Goal: Download file/media

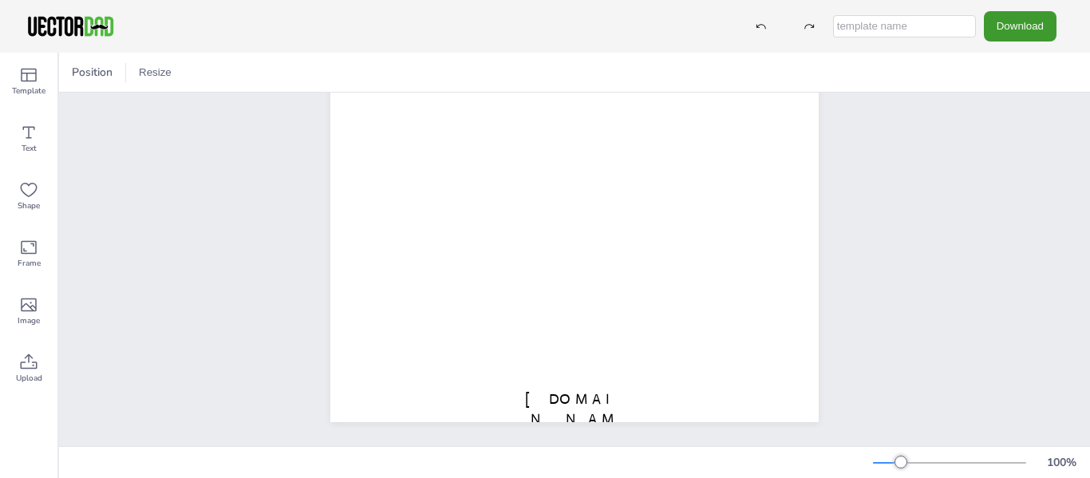
scroll to position [338, 0]
click at [555, 390] on span "[DOMAIN_NAME]" at bounding box center [574, 418] width 99 height 57
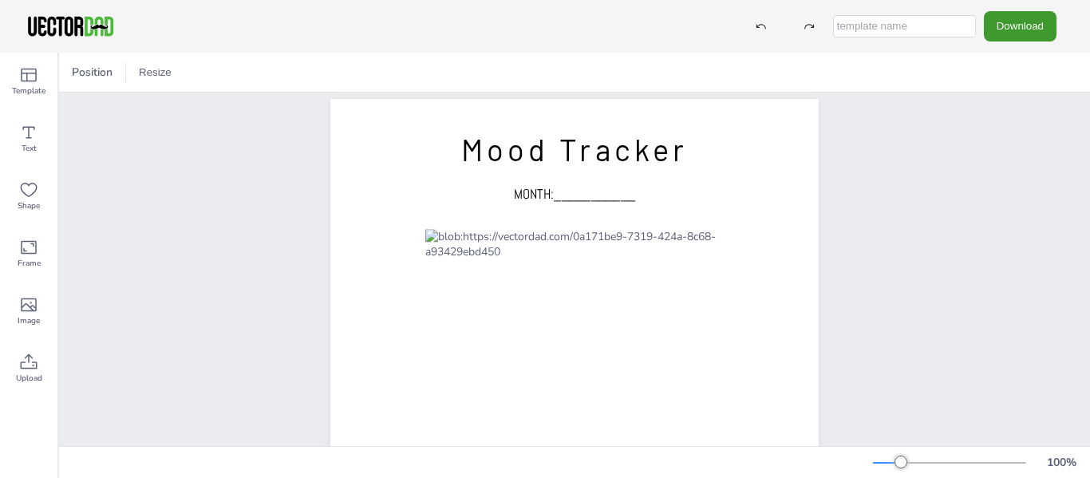
scroll to position [0, 0]
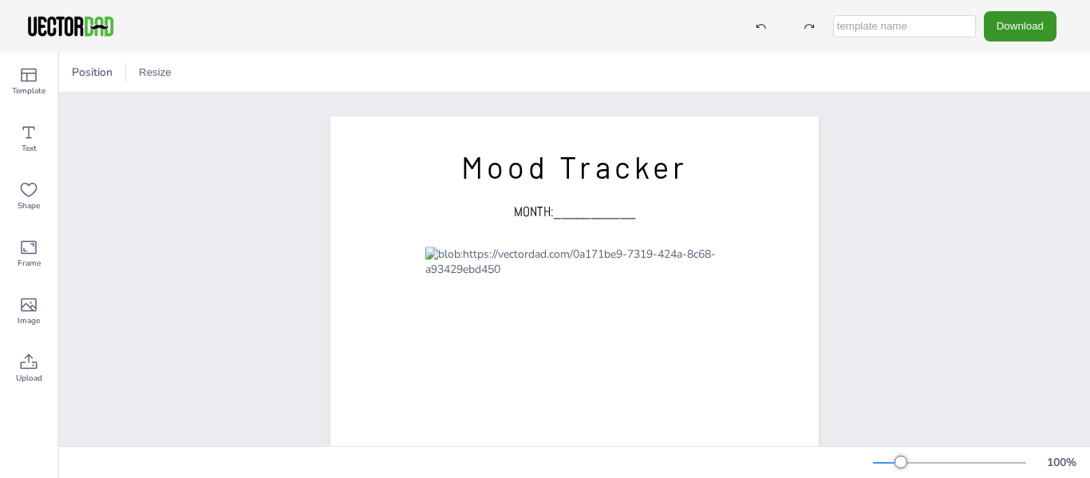
click at [1011, 32] on button "Download" at bounding box center [1020, 26] width 73 height 30
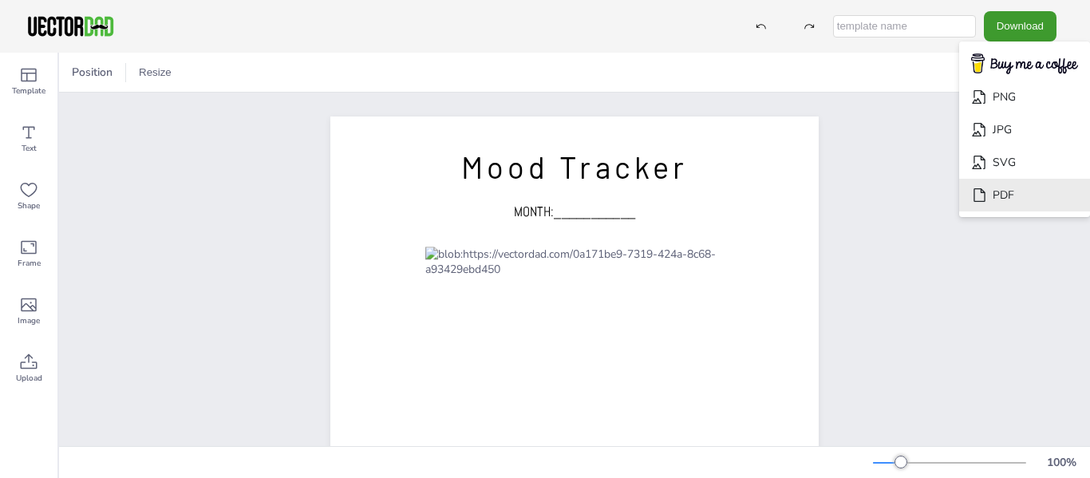
click at [1007, 195] on li "PDF" at bounding box center [1024, 195] width 131 height 33
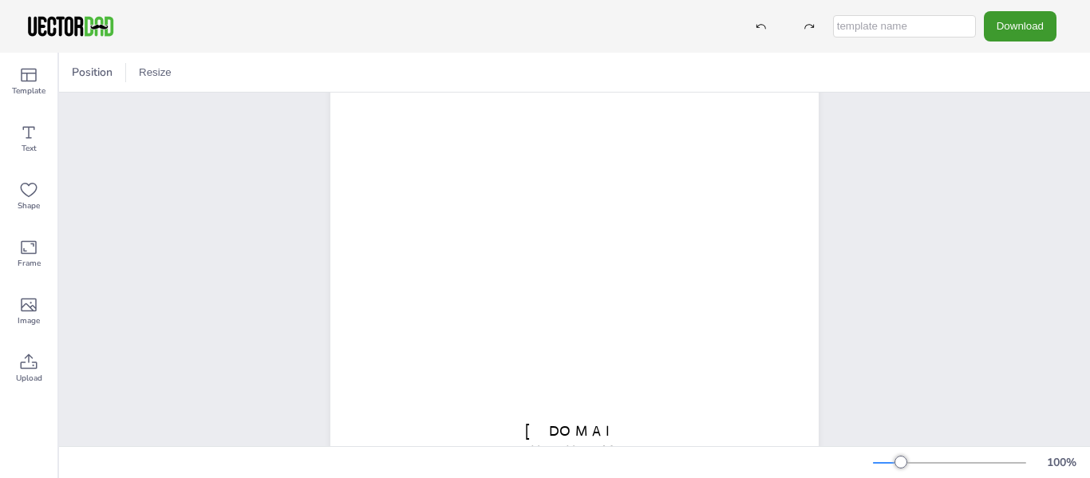
scroll to position [338, 0]
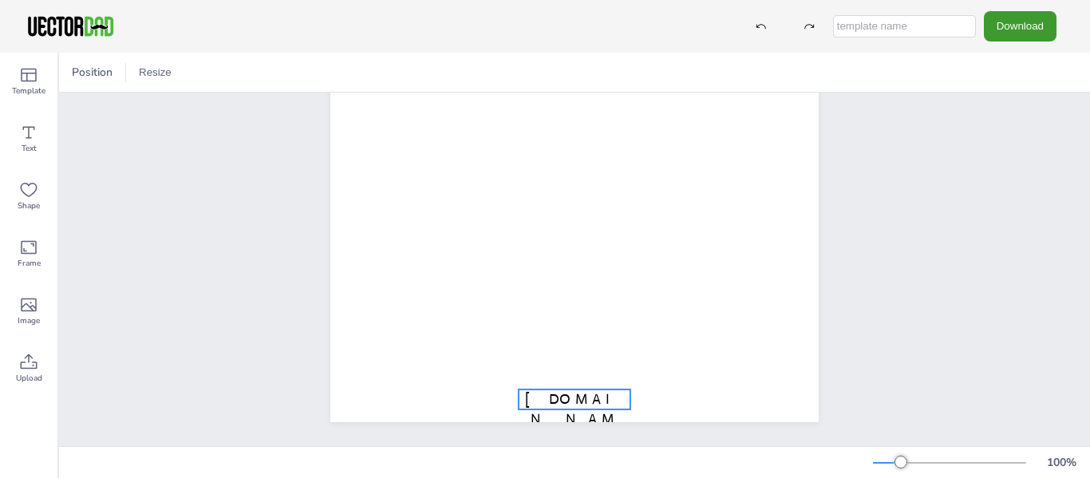
click at [529, 390] on span "[DOMAIN_NAME]" at bounding box center [574, 418] width 99 height 57
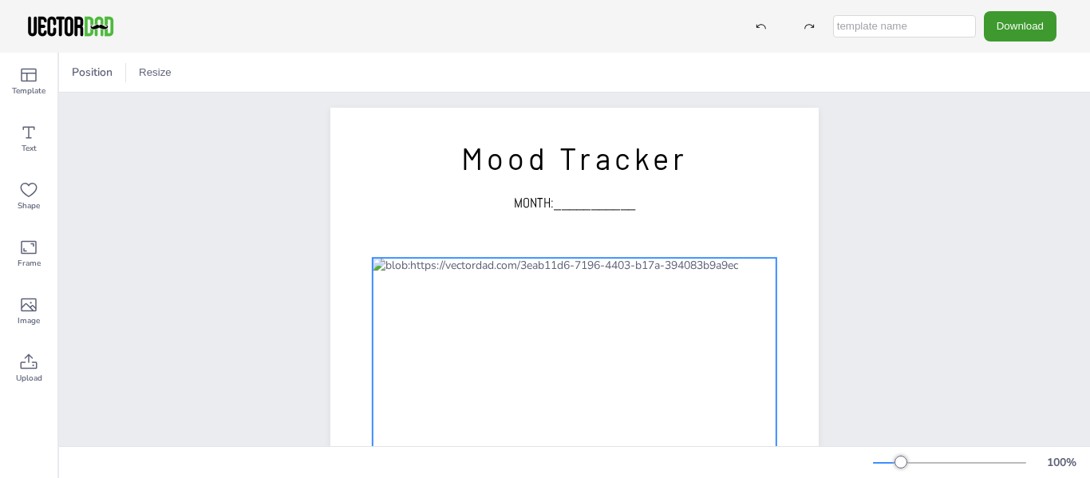
scroll to position [0, 0]
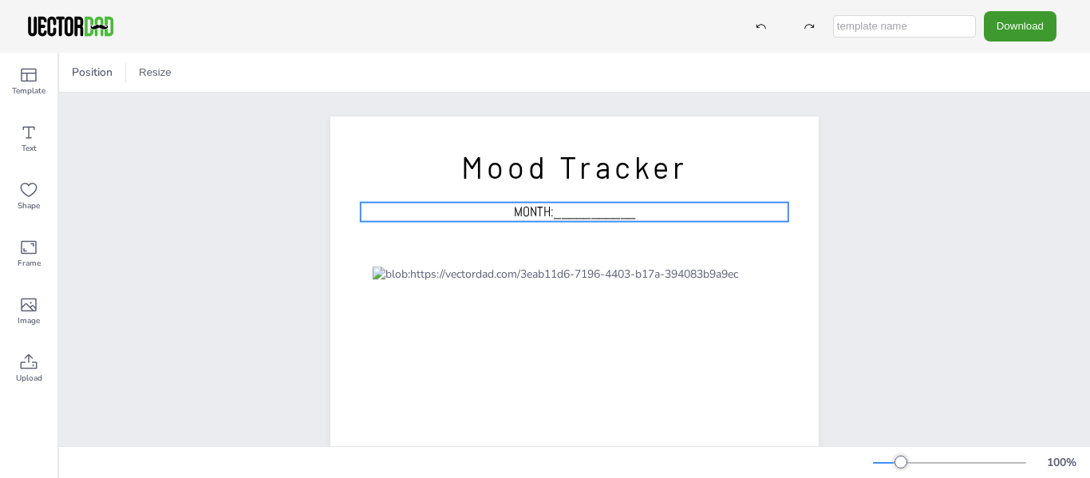
click at [514, 207] on span "MONTH:___________" at bounding box center [575, 212] width 122 height 18
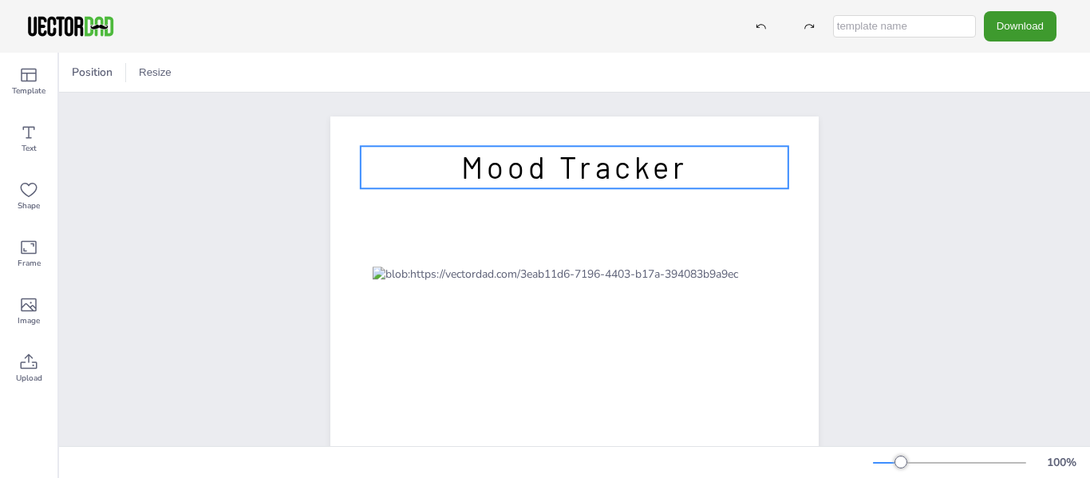
click at [527, 169] on span "Mood Tracker" at bounding box center [574, 166] width 227 height 37
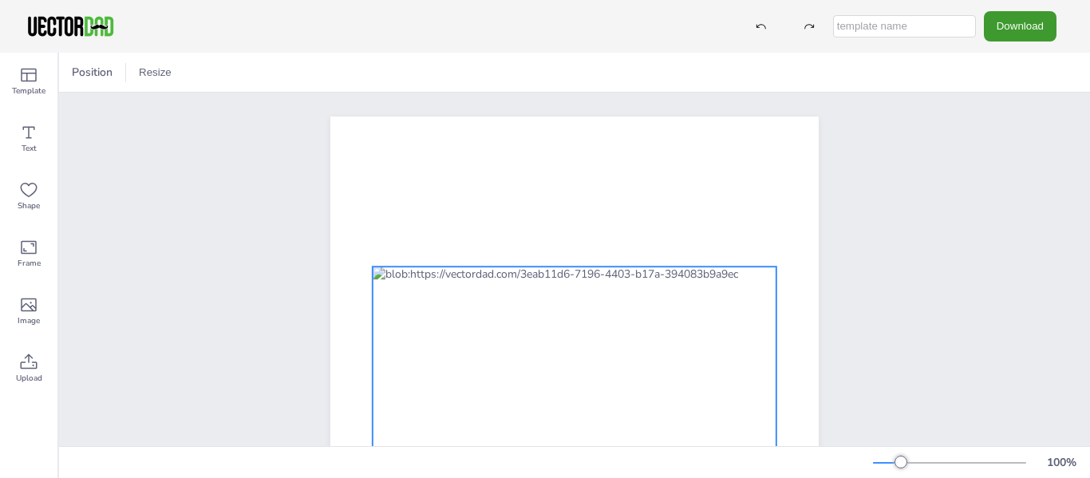
click at [468, 281] on div at bounding box center [575, 483] width 404 height 434
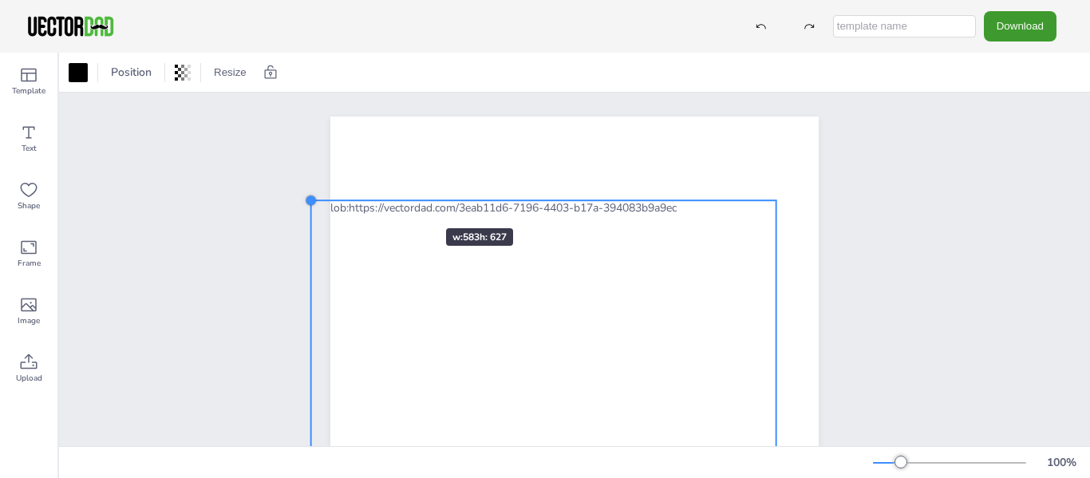
drag, startPoint x: 367, startPoint y: 266, endPoint x: 401, endPoint y: 205, distance: 69.7
click at [401, 205] on div at bounding box center [574, 431] width 488 height 631
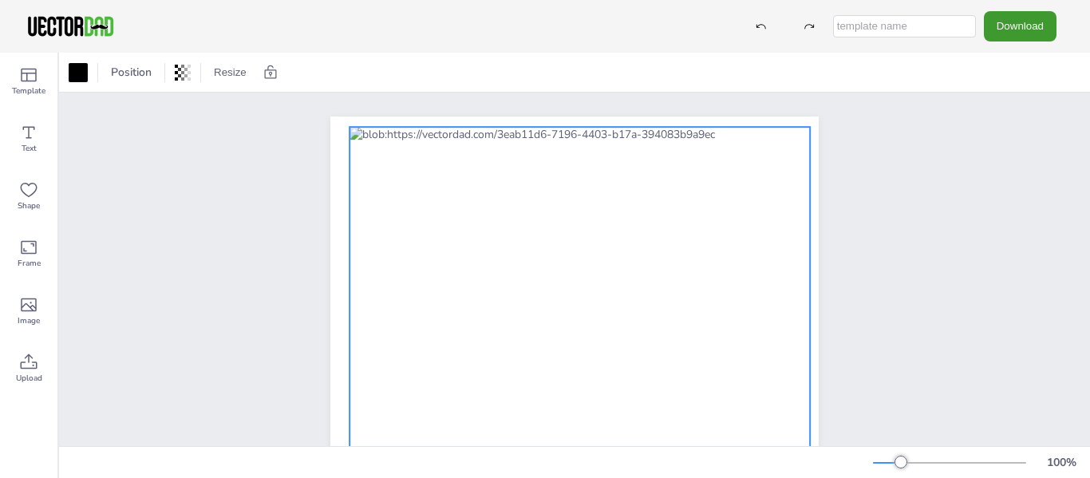
drag, startPoint x: 480, startPoint y: 323, endPoint x: 513, endPoint y: 244, distance: 85.8
click at [513, 244] on div at bounding box center [579, 374] width 460 height 495
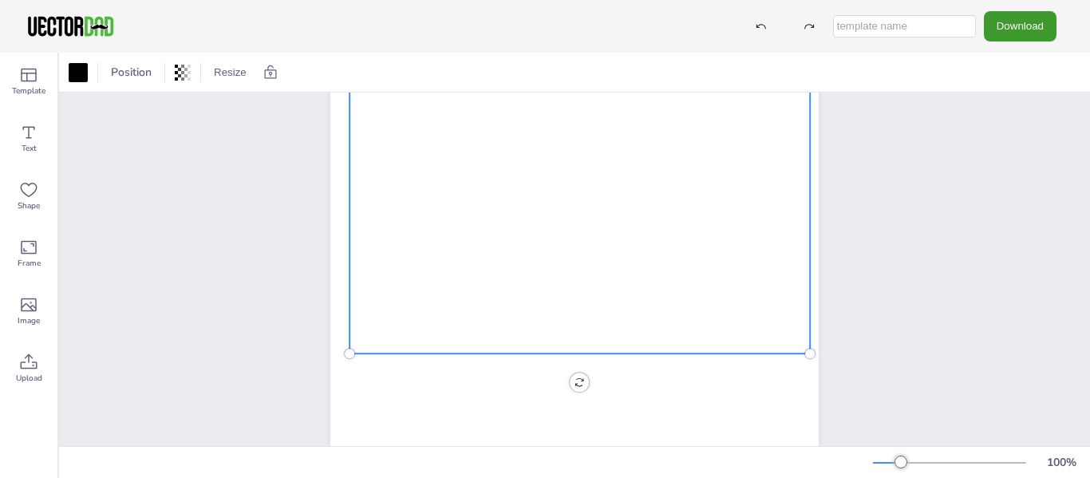
scroll to position [338, 0]
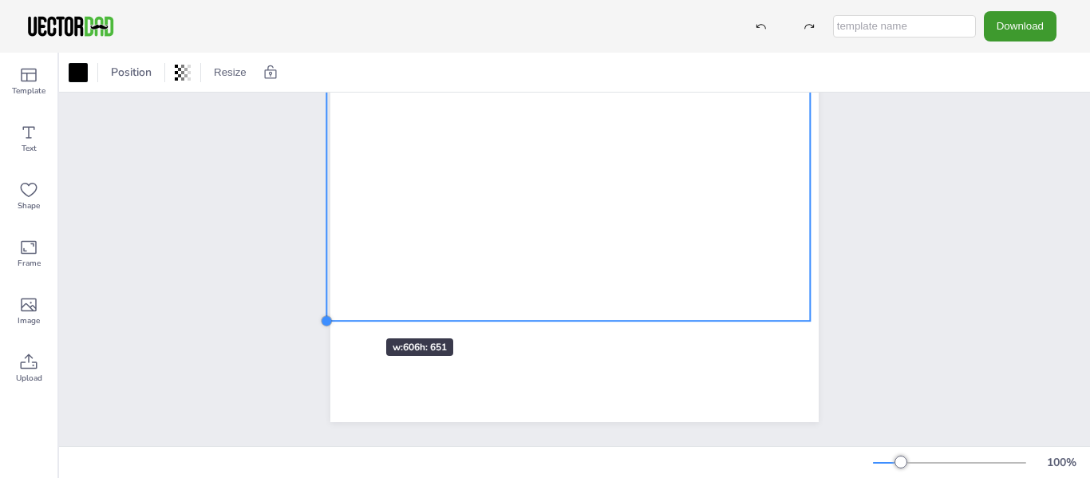
drag, startPoint x: 344, startPoint y: 285, endPoint x: 341, endPoint y: 308, distance: 23.3
click at [341, 308] on div at bounding box center [574, 106] width 488 height 631
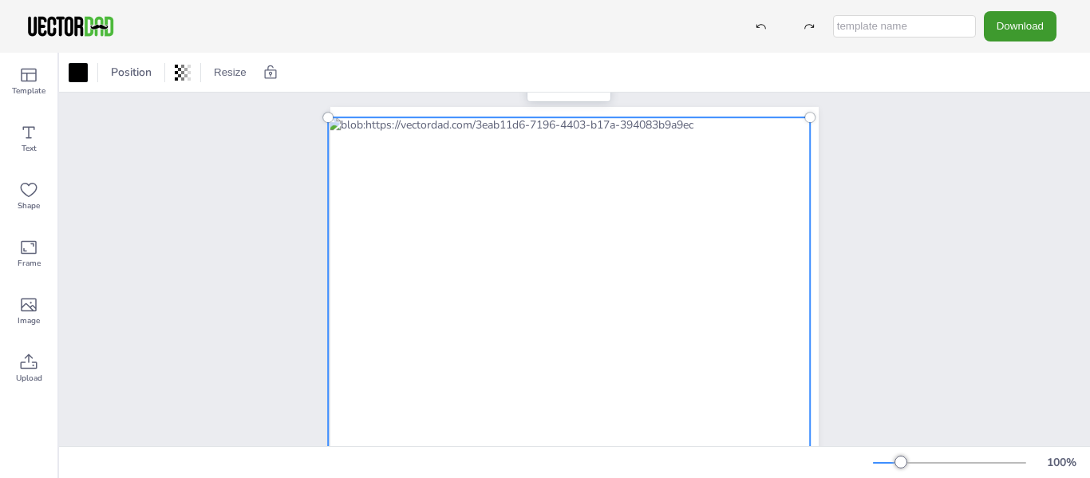
scroll to position [0, 0]
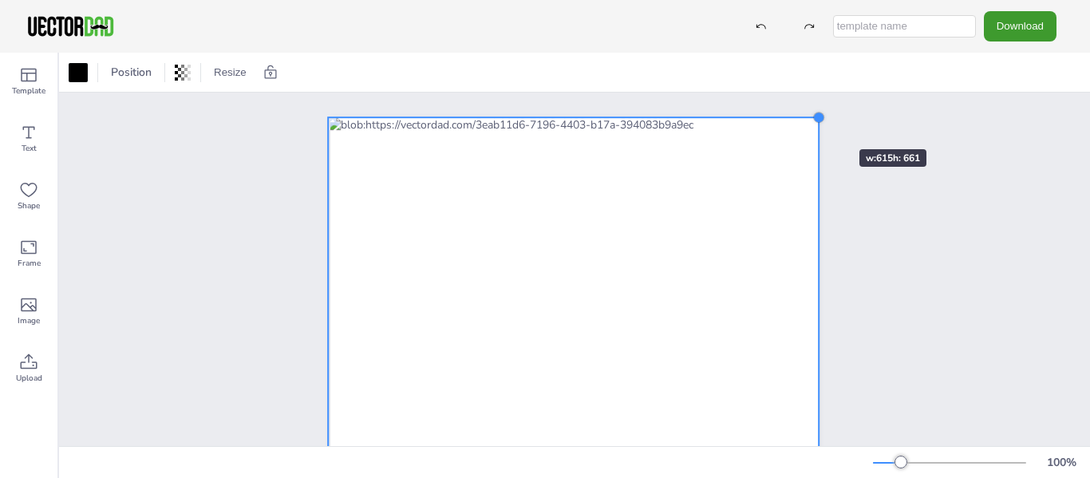
drag, startPoint x: 804, startPoint y: 130, endPoint x: 811, endPoint y: 120, distance: 12.0
click at [812, 120] on div at bounding box center [818, 117] width 13 height 13
click at [929, 255] on div at bounding box center [574, 432] width 1031 height 679
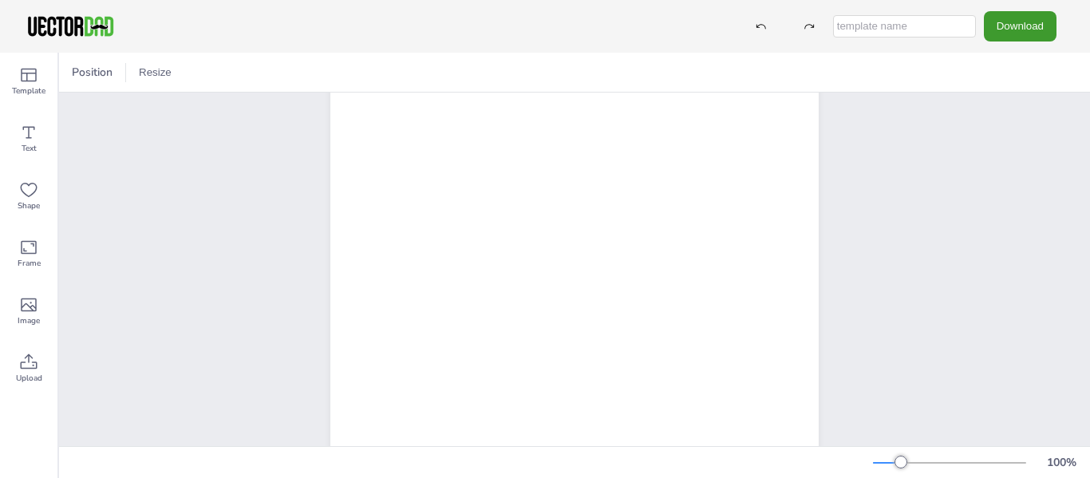
scroll to position [266, 0]
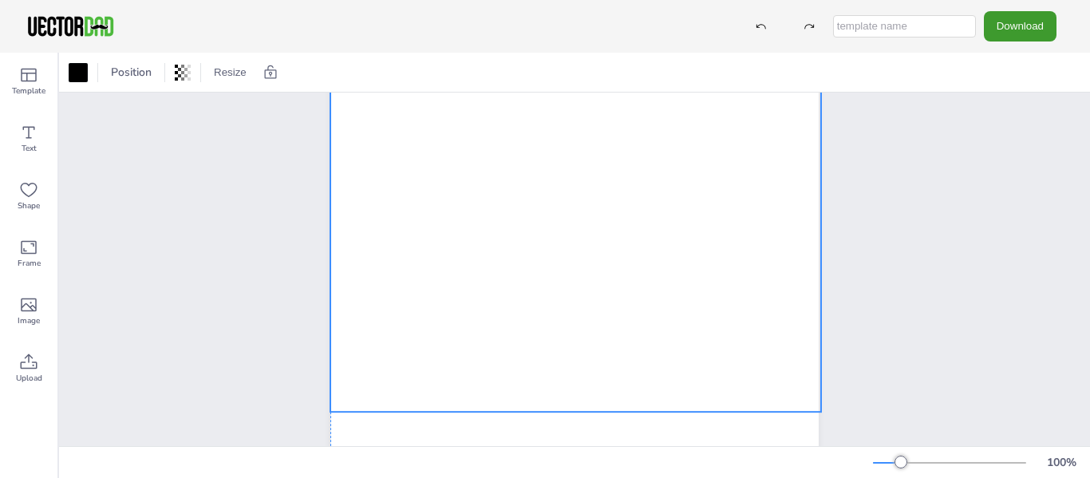
drag, startPoint x: 574, startPoint y: 231, endPoint x: 578, endPoint y: 263, distance: 33.0
click at [578, 263] on div at bounding box center [575, 147] width 491 height 527
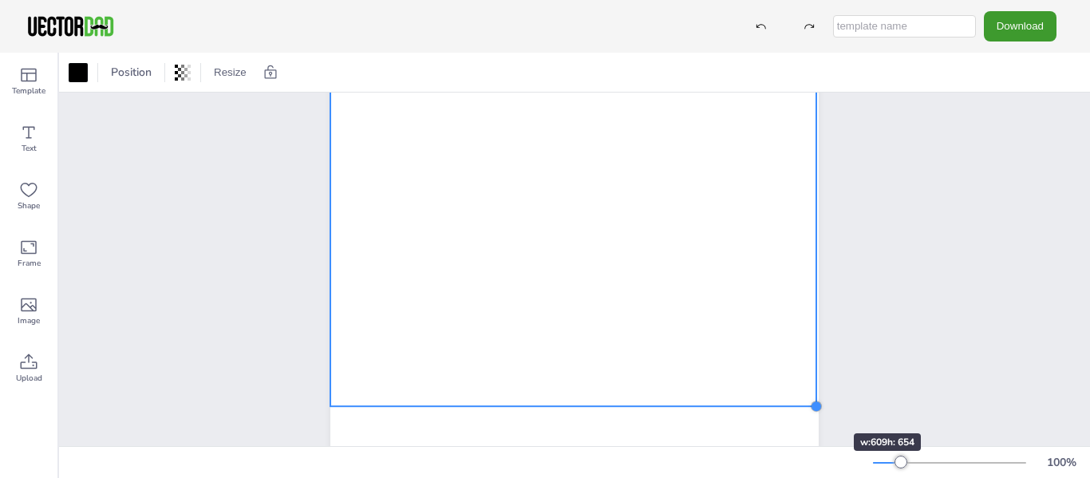
drag, startPoint x: 815, startPoint y: 410, endPoint x: 806, endPoint y: 405, distance: 11.1
click at [810, 405] on div at bounding box center [816, 406] width 13 height 13
click at [863, 365] on div at bounding box center [575, 166] width 626 height 679
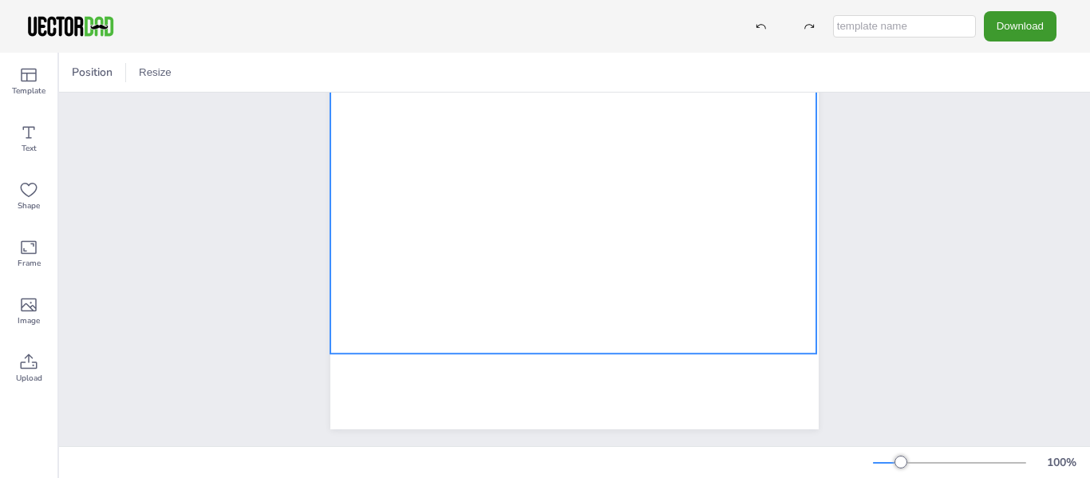
scroll to position [338, 0]
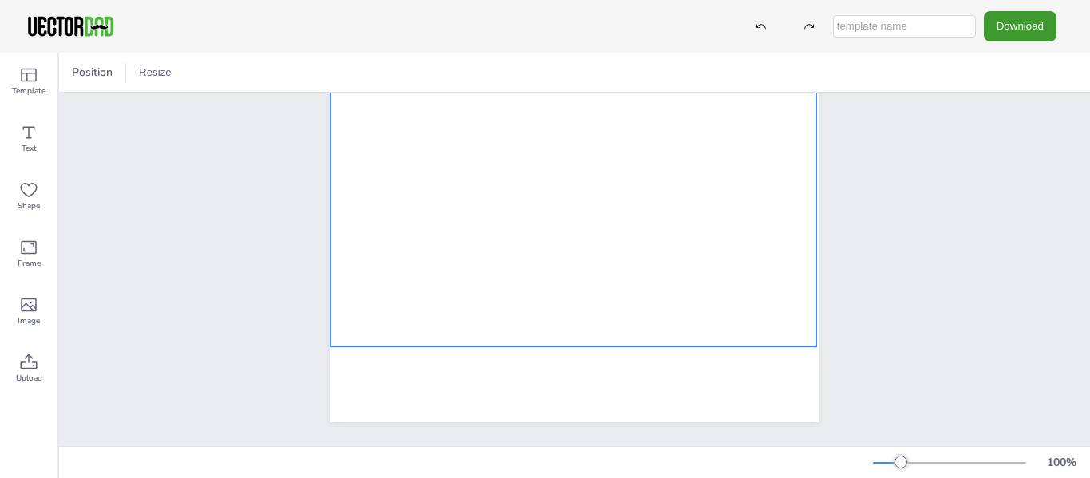
click at [563, 310] on div at bounding box center [573, 85] width 486 height 522
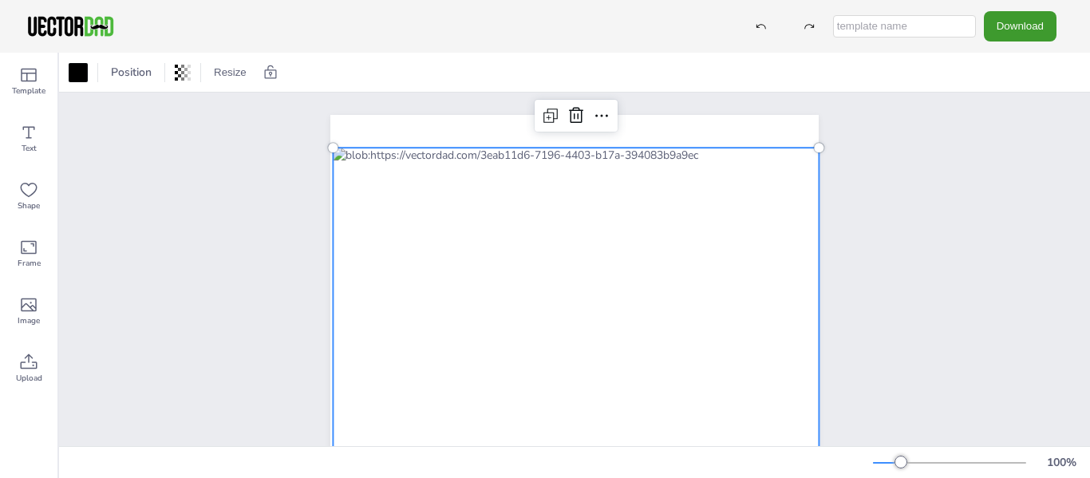
scroll to position [0, 0]
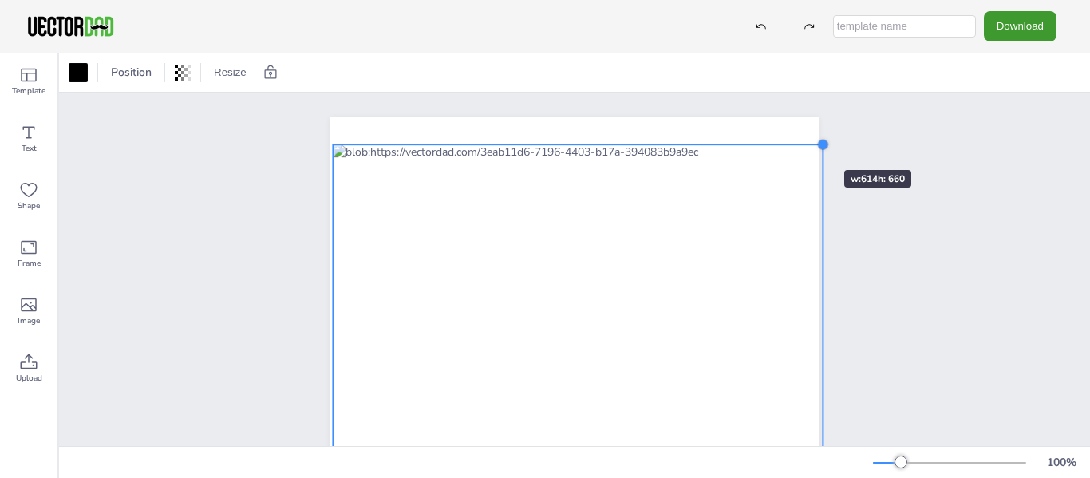
drag, startPoint x: 815, startPoint y: 146, endPoint x: 795, endPoint y: 143, distance: 19.4
click at [795, 143] on div at bounding box center [574, 431] width 488 height 631
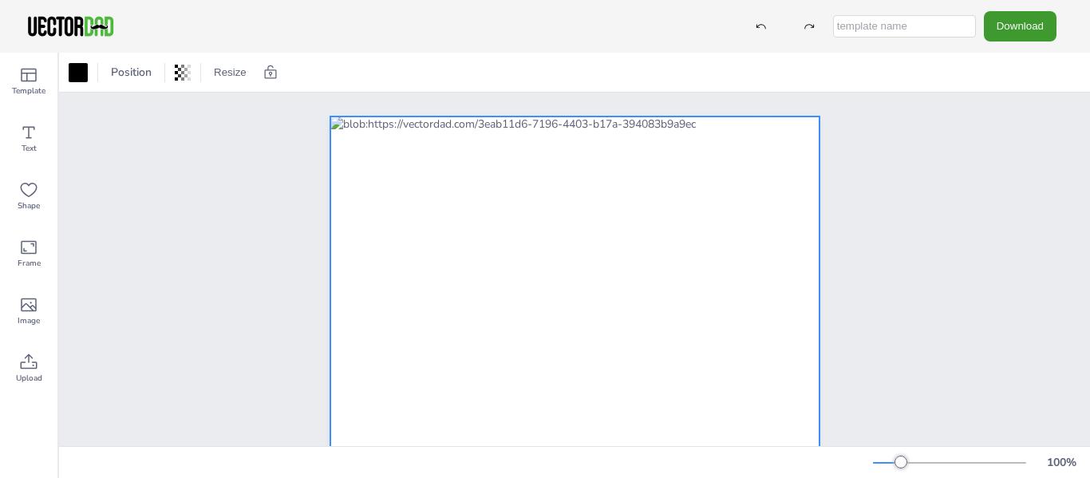
drag, startPoint x: 599, startPoint y: 288, endPoint x: 597, endPoint y: 260, distance: 28.0
click at [597, 260] on div at bounding box center [574, 379] width 489 height 526
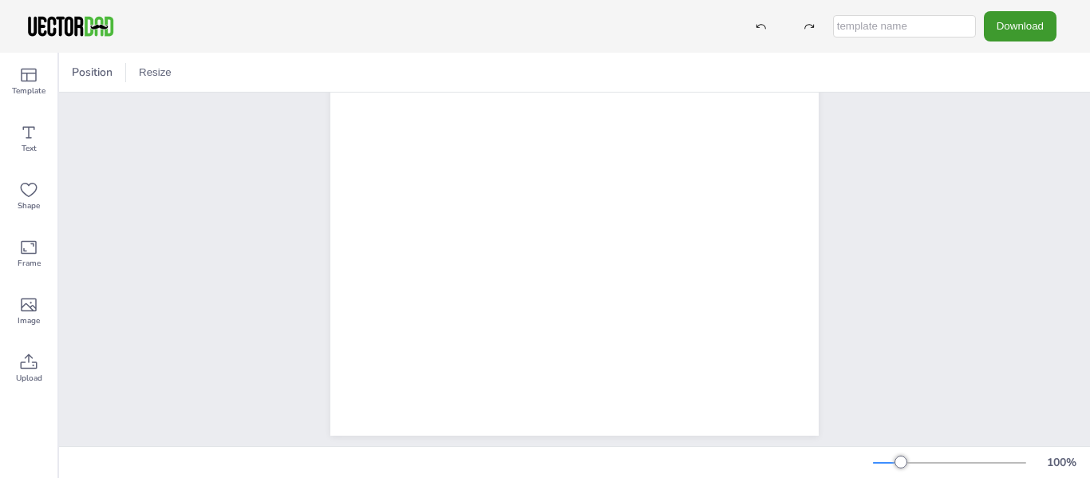
scroll to position [338, 0]
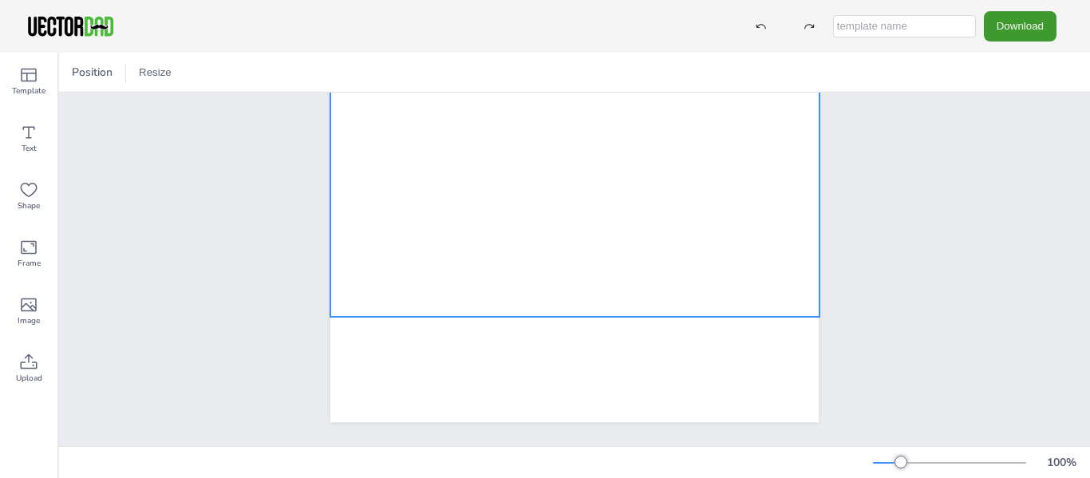
click at [677, 230] on div at bounding box center [574, 54] width 489 height 526
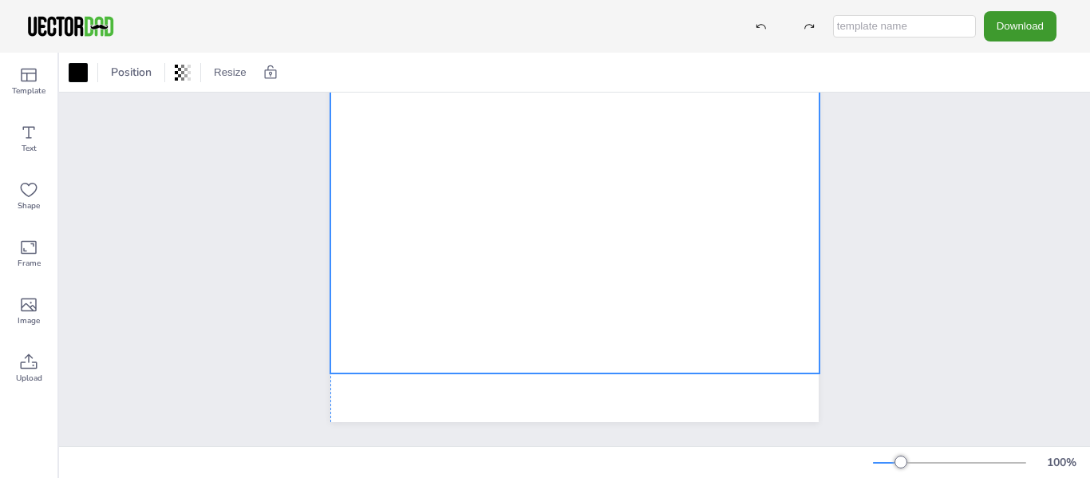
drag, startPoint x: 631, startPoint y: 222, endPoint x: 630, endPoint y: 278, distance: 56.7
click at [630, 278] on div at bounding box center [574, 111] width 489 height 526
click at [878, 303] on div at bounding box center [575, 106] width 626 height 679
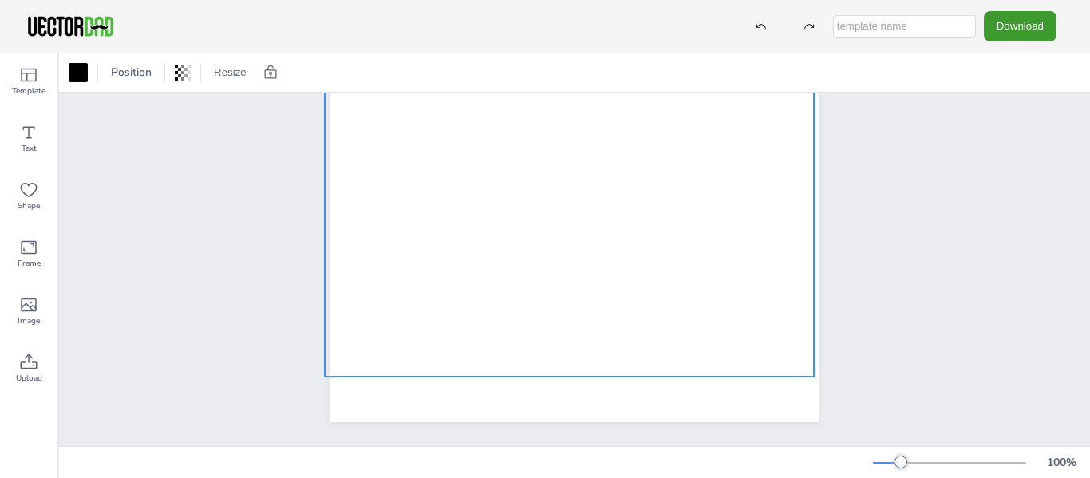
click at [673, 286] on div at bounding box center [569, 114] width 489 height 526
click at [855, 272] on div at bounding box center [575, 106] width 626 height 679
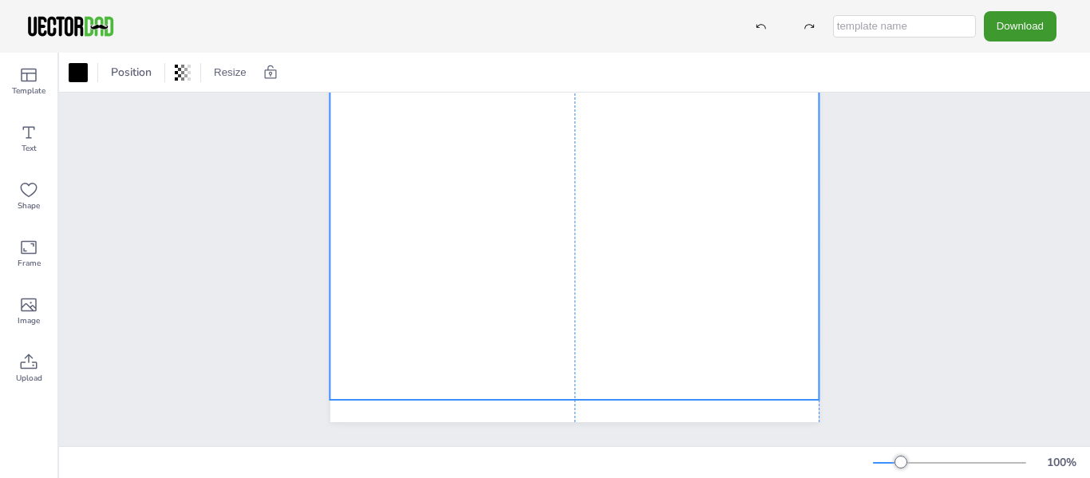
drag, startPoint x: 614, startPoint y: 255, endPoint x: 615, endPoint y: 278, distance: 23.2
click at [615, 278] on div at bounding box center [574, 137] width 489 height 526
click at [867, 282] on div at bounding box center [575, 106] width 626 height 679
click at [716, 298] on div at bounding box center [574, 139] width 489 height 526
click at [886, 289] on div at bounding box center [574, 106] width 1031 height 679
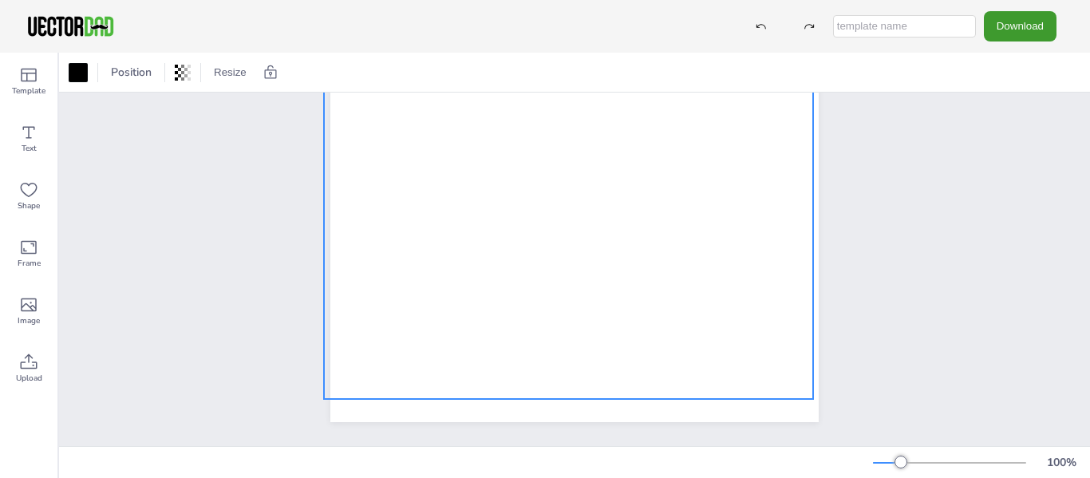
click at [682, 318] on div at bounding box center [568, 136] width 489 height 526
click at [849, 294] on div at bounding box center [575, 106] width 626 height 679
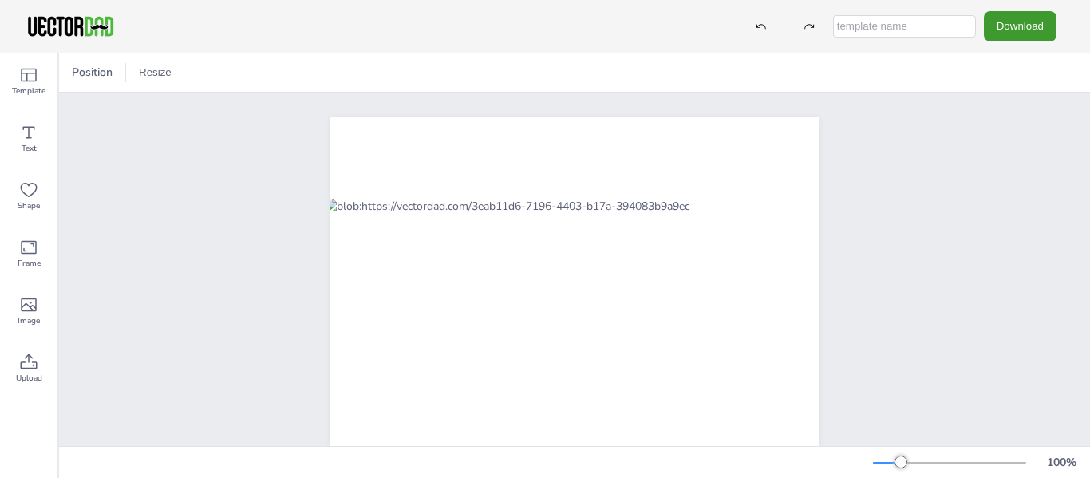
scroll to position [133, 0]
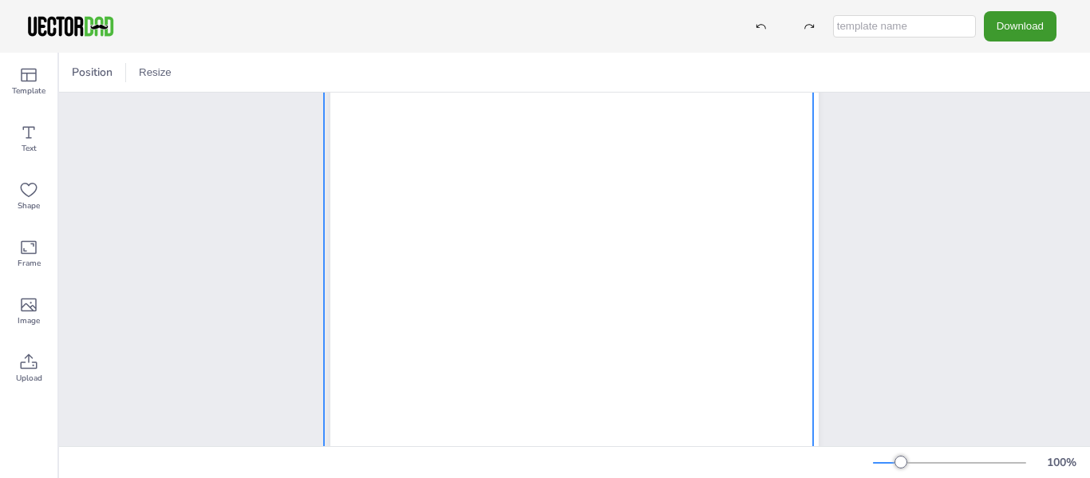
click at [620, 294] on div at bounding box center [568, 328] width 489 height 526
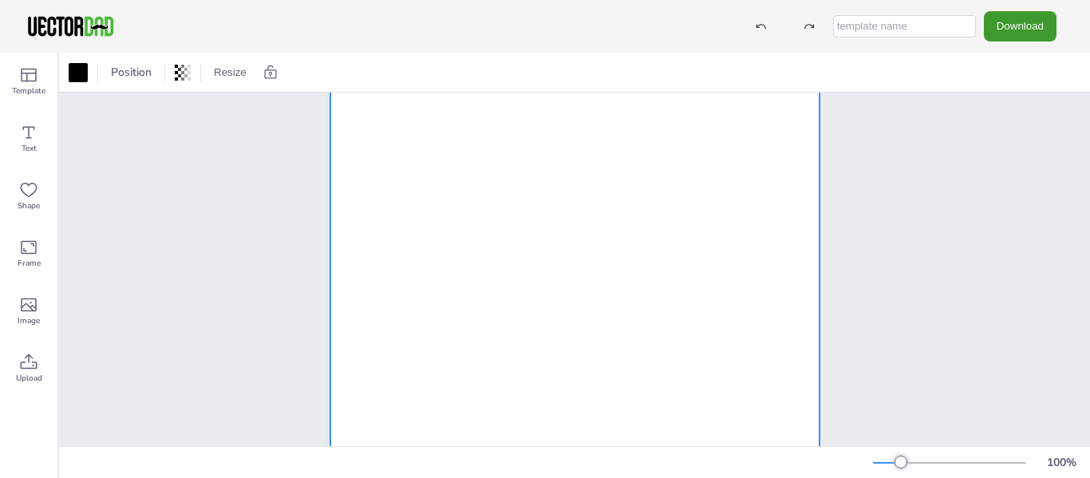
click at [612, 295] on div at bounding box center [574, 332] width 489 height 526
click at [870, 270] on div at bounding box center [575, 298] width 626 height 679
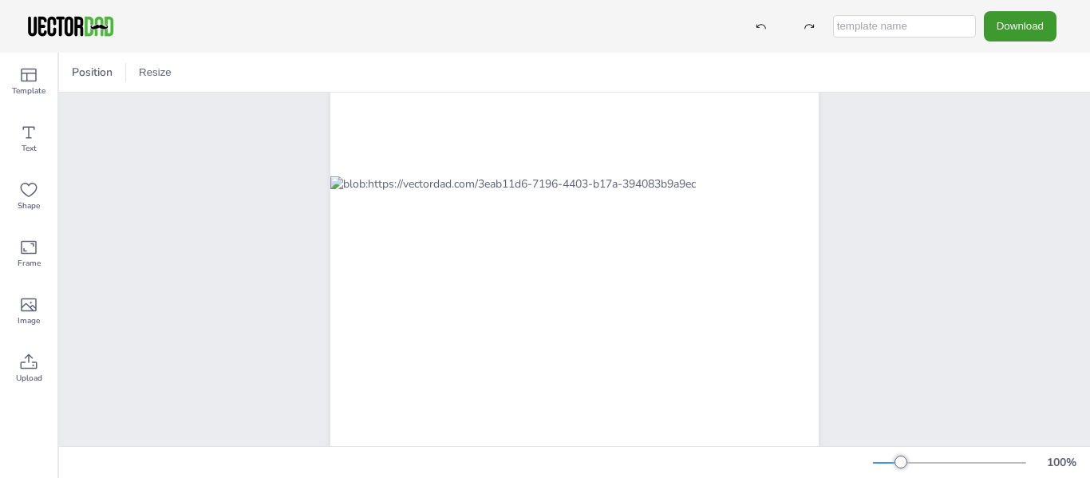
scroll to position [0, 0]
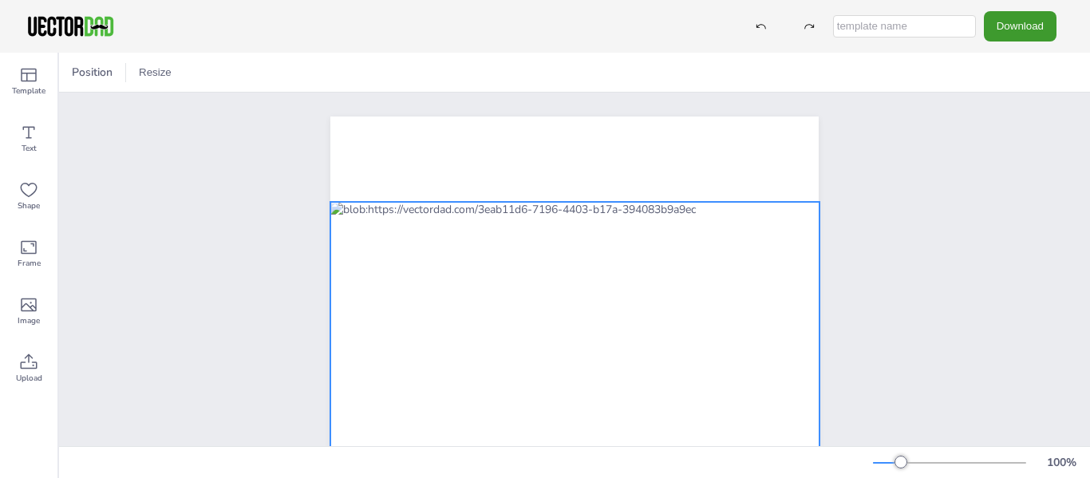
click at [739, 261] on div at bounding box center [574, 465] width 489 height 526
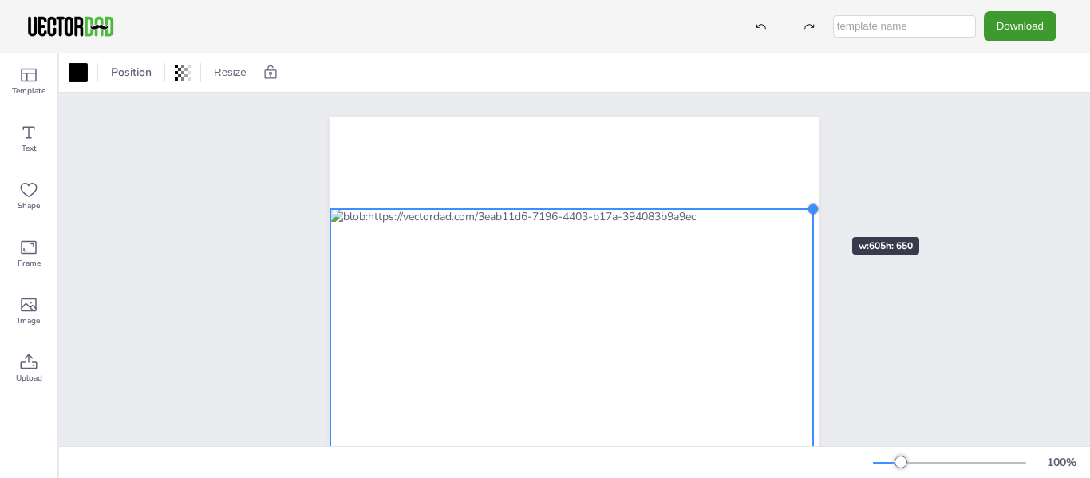
drag, startPoint x: 813, startPoint y: 201, endPoint x: 804, endPoint y: 208, distance: 11.3
click at [807, 208] on div at bounding box center [813, 209] width 13 height 13
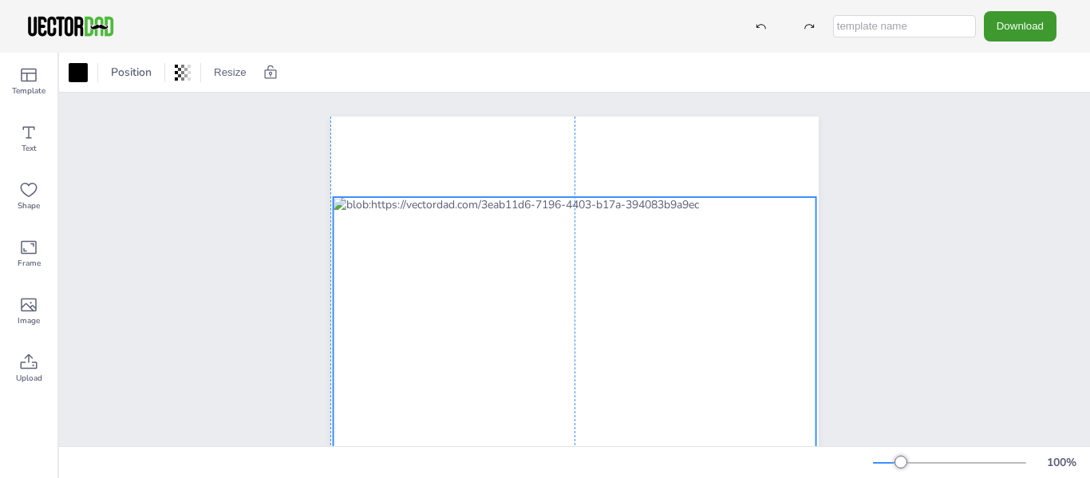
drag, startPoint x: 758, startPoint y: 274, endPoint x: 760, endPoint y: 263, distance: 12.1
click at [760, 263] on div at bounding box center [575, 456] width 483 height 519
click at [902, 245] on div at bounding box center [574, 432] width 1031 height 679
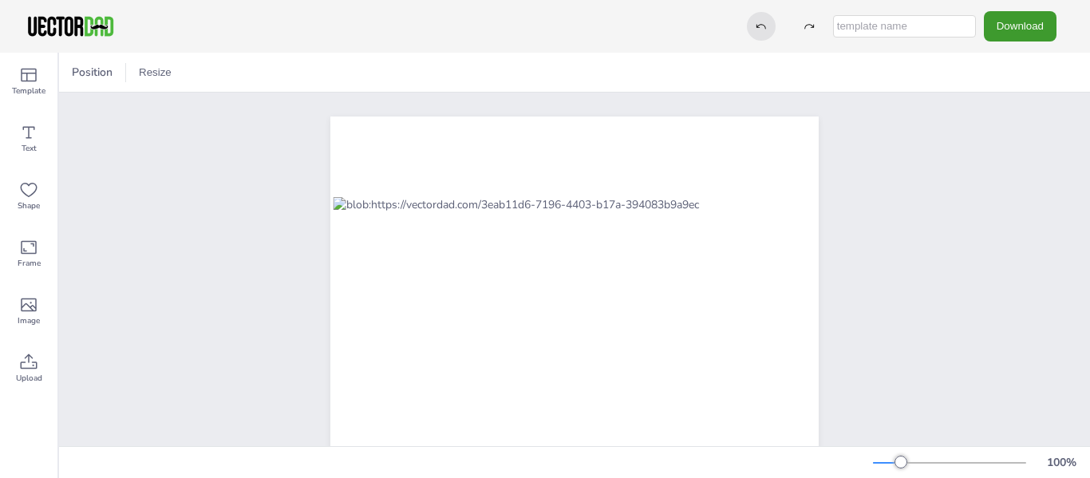
click at [766, 25] on icon at bounding box center [761, 26] width 11 height 11
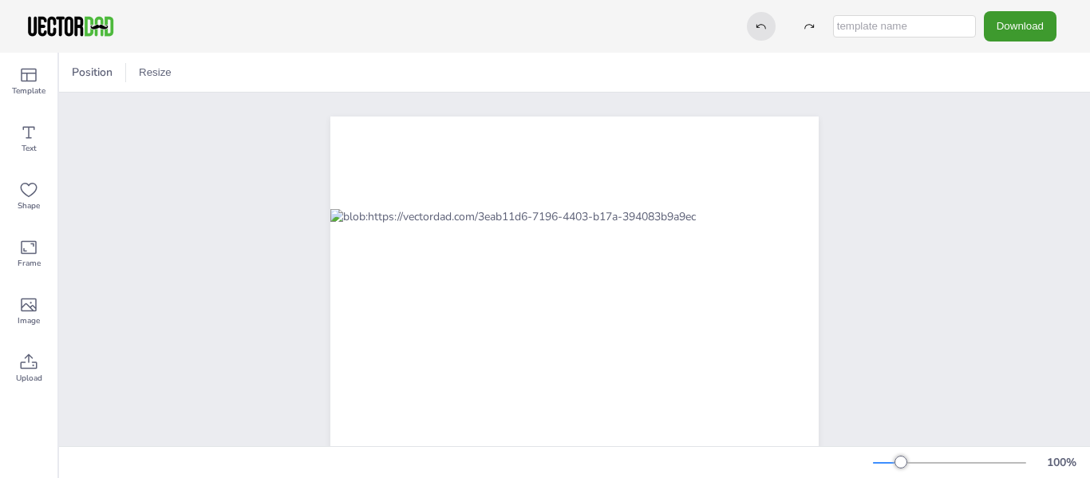
click at [766, 25] on icon at bounding box center [761, 26] width 11 height 11
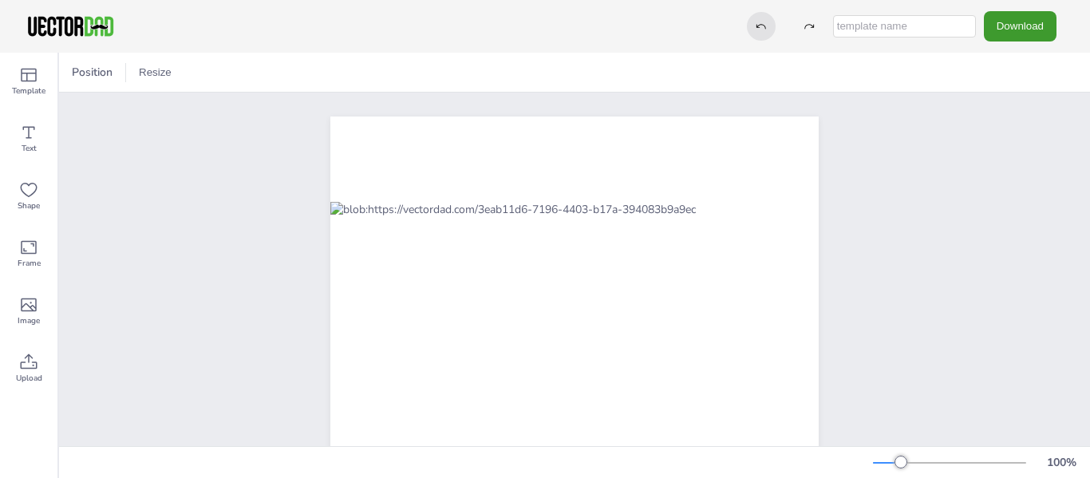
click at [766, 25] on icon at bounding box center [761, 26] width 11 height 11
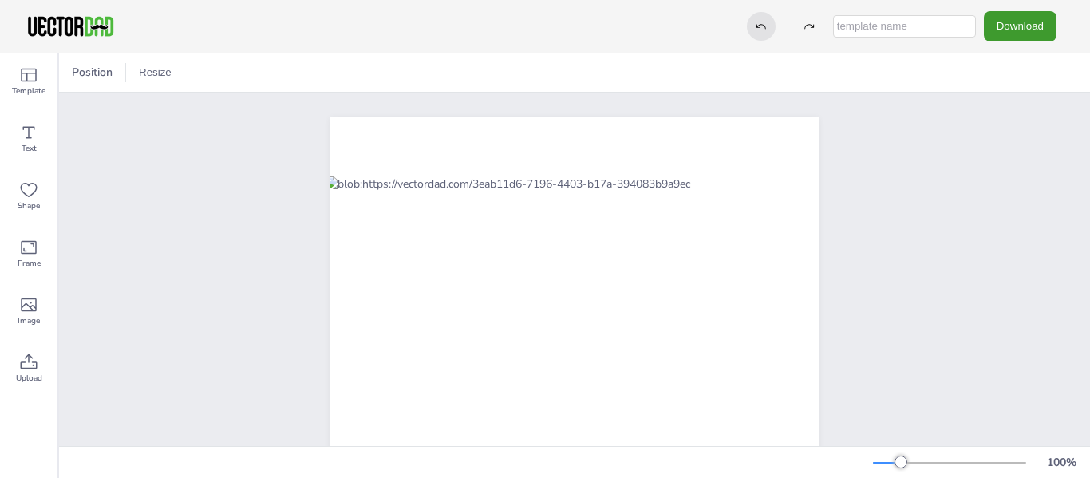
click at [766, 25] on icon at bounding box center [761, 26] width 11 height 11
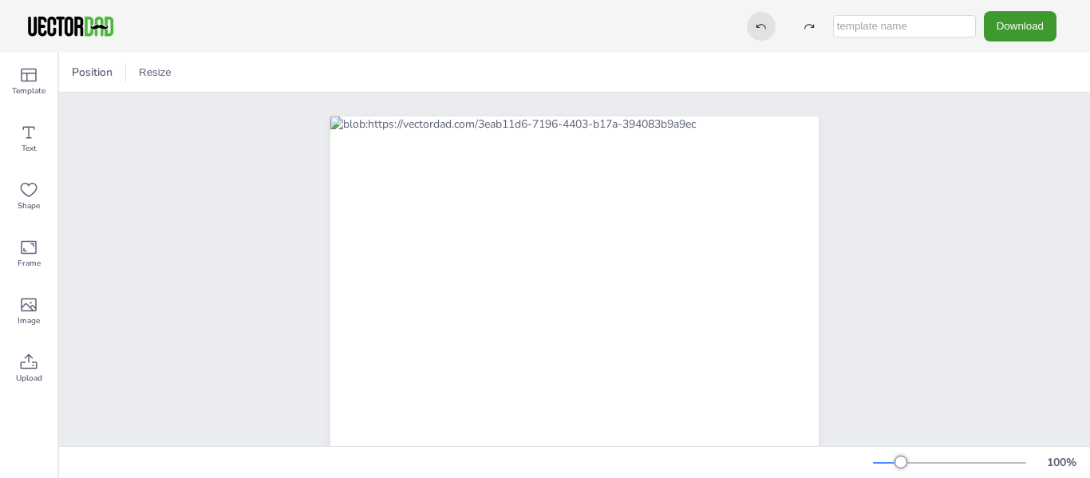
click at [766, 25] on icon at bounding box center [761, 26] width 11 height 11
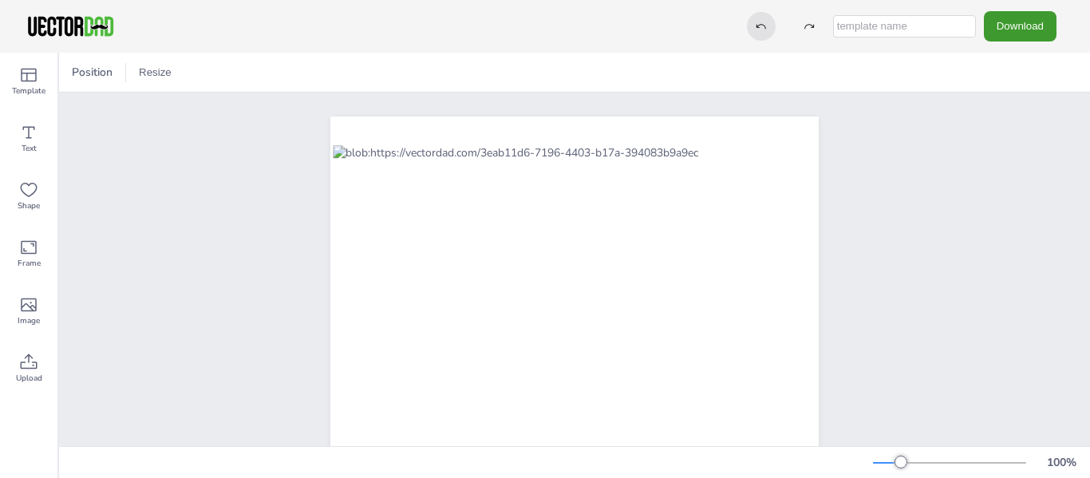
click at [766, 25] on icon at bounding box center [761, 26] width 11 height 11
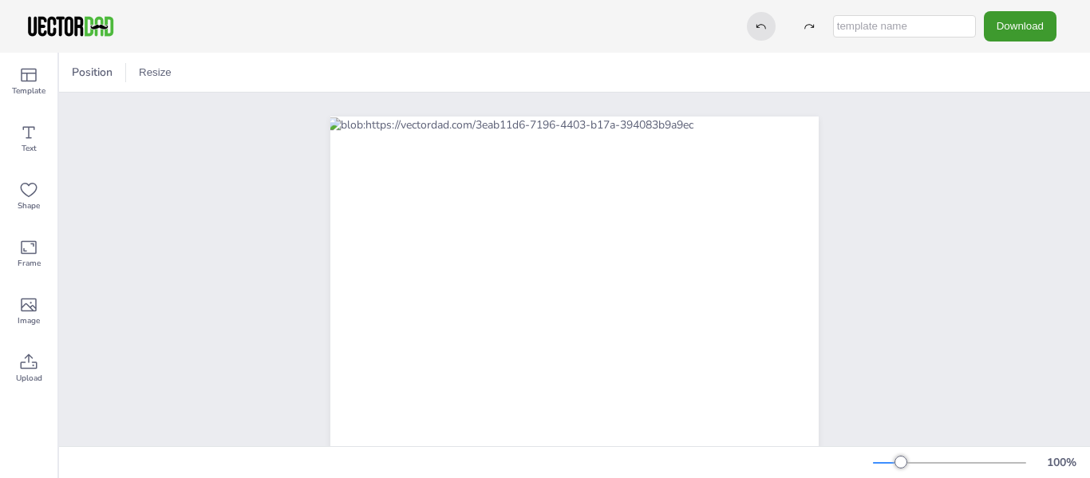
click at [766, 25] on icon at bounding box center [761, 26] width 11 height 11
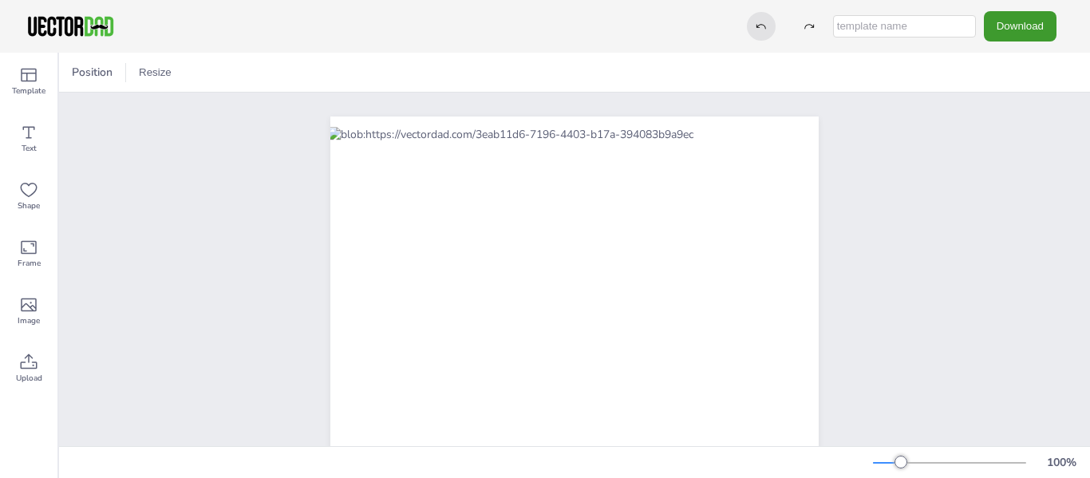
click at [766, 25] on icon at bounding box center [761, 26] width 11 height 11
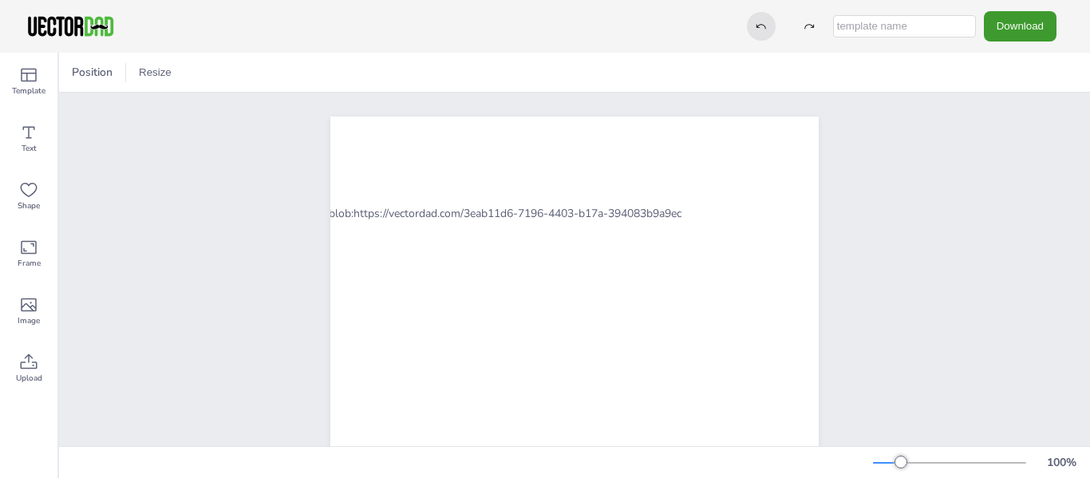
click at [766, 25] on icon at bounding box center [761, 26] width 11 height 11
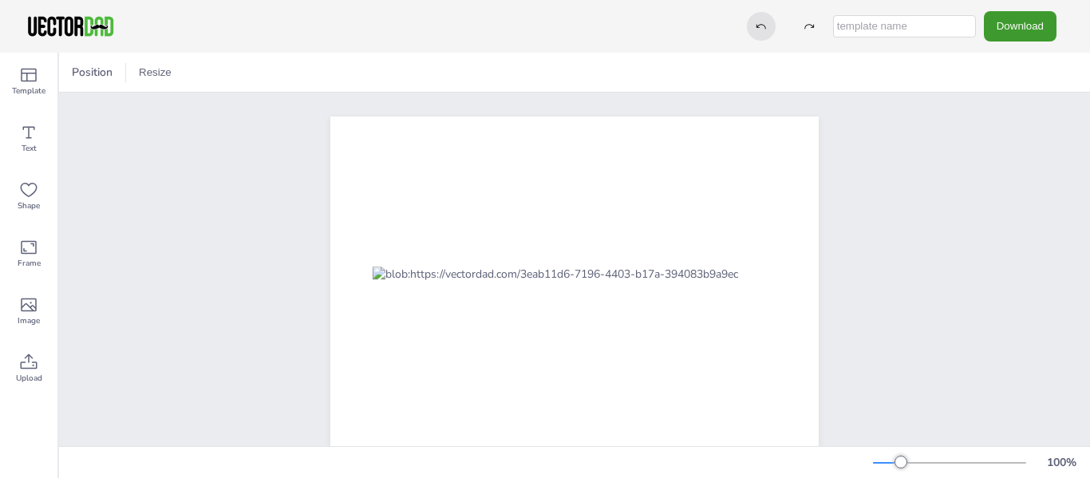
click at [766, 25] on icon at bounding box center [761, 26] width 11 height 11
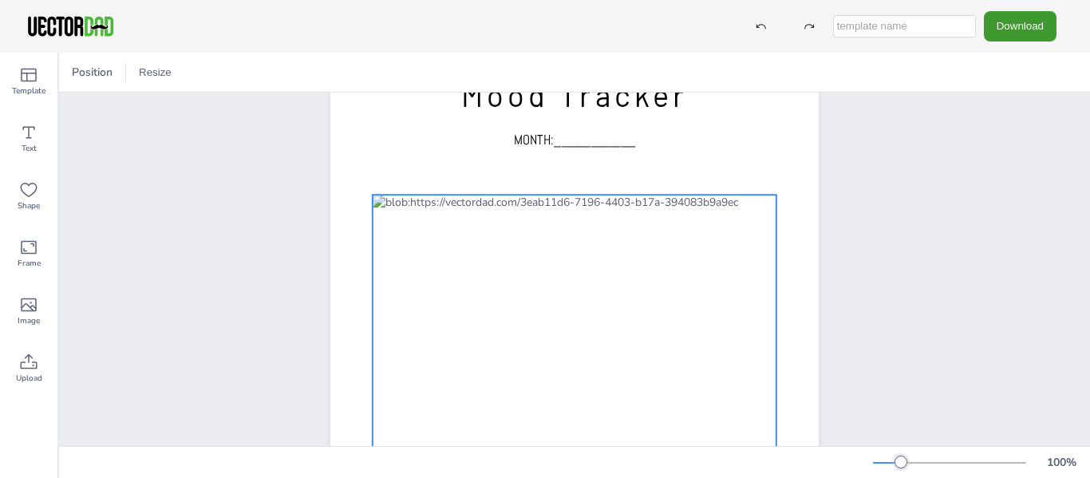
scroll to position [338, 0]
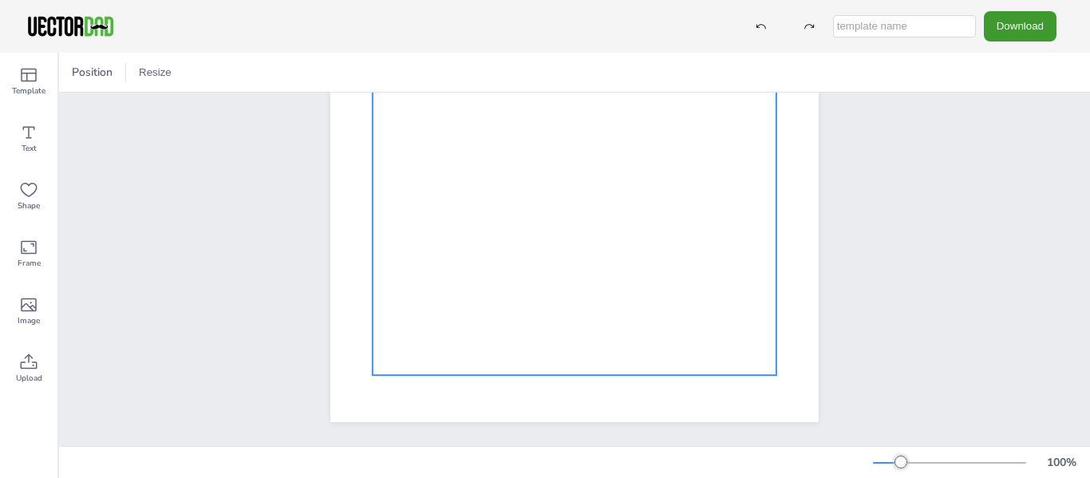
click at [620, 279] on div at bounding box center [575, 158] width 404 height 434
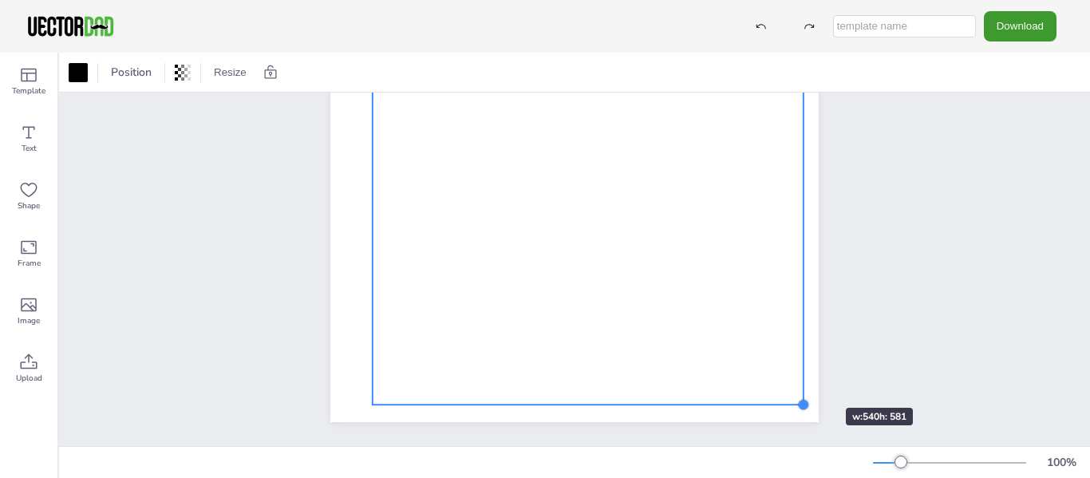
drag, startPoint x: 771, startPoint y: 360, endPoint x: 798, endPoint y: 379, distance: 33.2
click at [798, 379] on div "Mood Tracker MONTH:___________" at bounding box center [574, 106] width 488 height 631
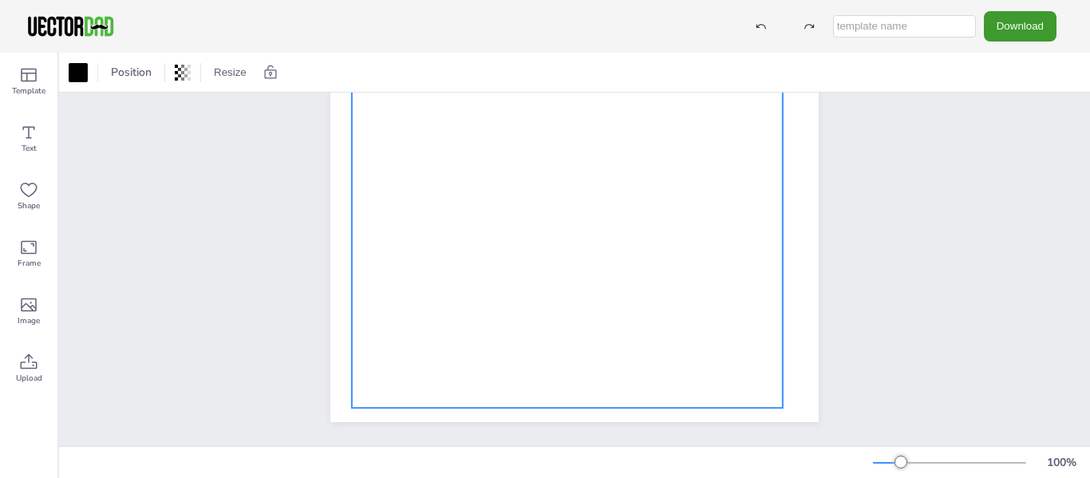
drag, startPoint x: 632, startPoint y: 323, endPoint x: 611, endPoint y: 326, distance: 21.0
click at [611, 326] on div at bounding box center [567, 176] width 431 height 464
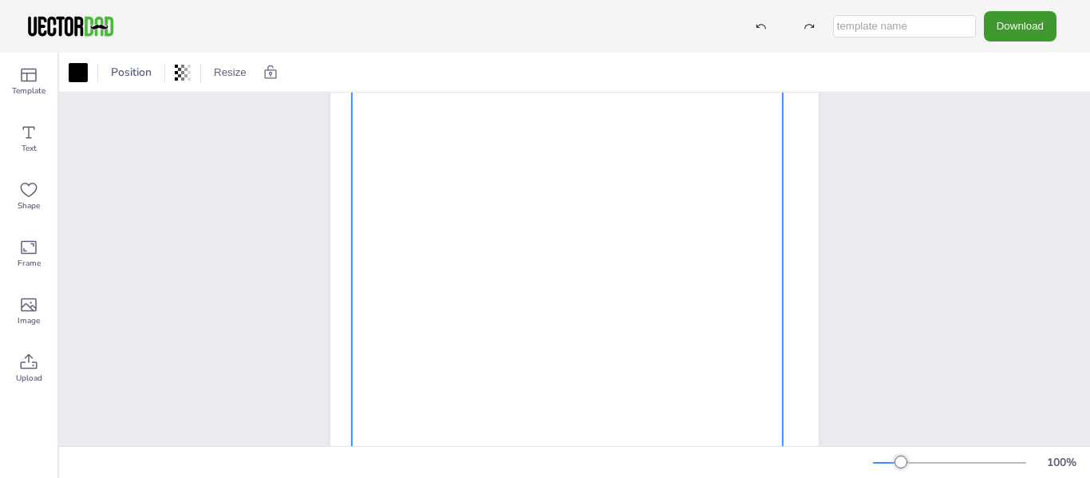
scroll to position [72, 0]
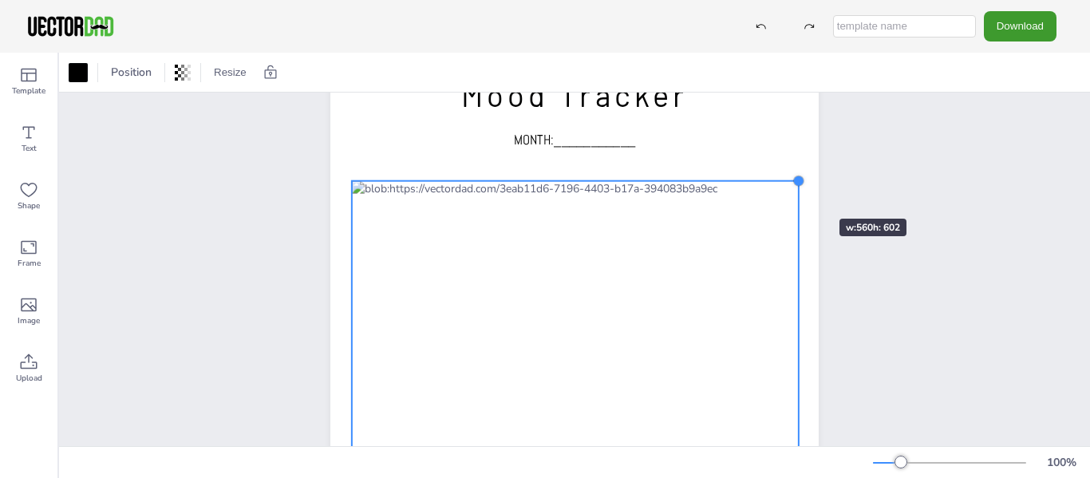
drag, startPoint x: 781, startPoint y: 195, endPoint x: 793, endPoint y: 188, distance: 13.6
click at [793, 188] on div "Mood Tracker MONTH:___________" at bounding box center [574, 360] width 488 height 631
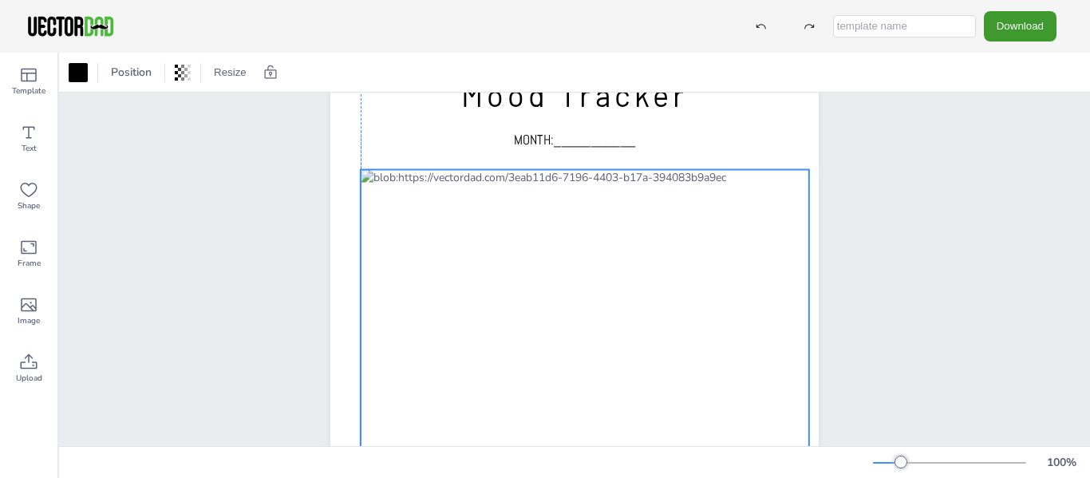
drag, startPoint x: 709, startPoint y: 280, endPoint x: 715, endPoint y: 270, distance: 11.1
click at [715, 270] on div at bounding box center [585, 411] width 448 height 482
click at [900, 270] on div "Mood Tracker MONTH:___________" at bounding box center [574, 360] width 1031 height 679
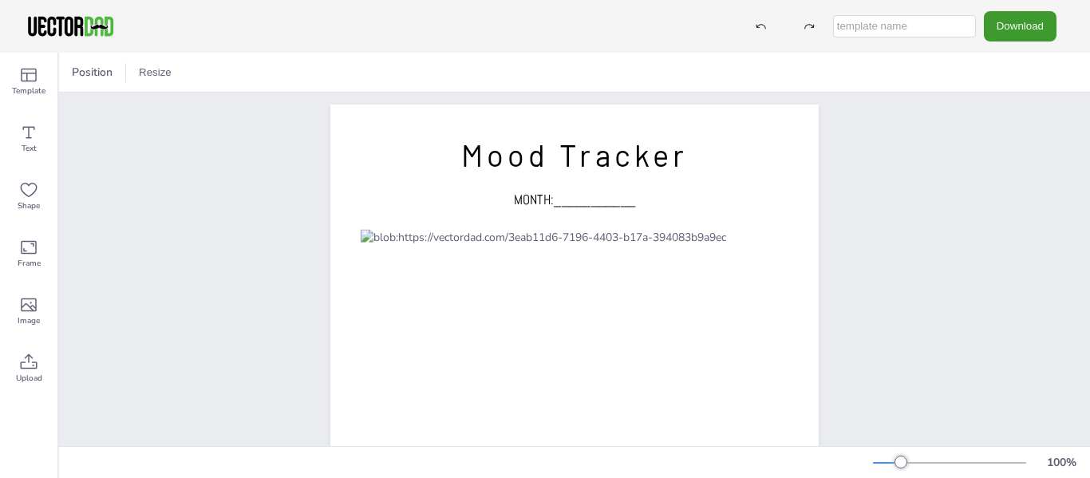
scroll to position [0, 0]
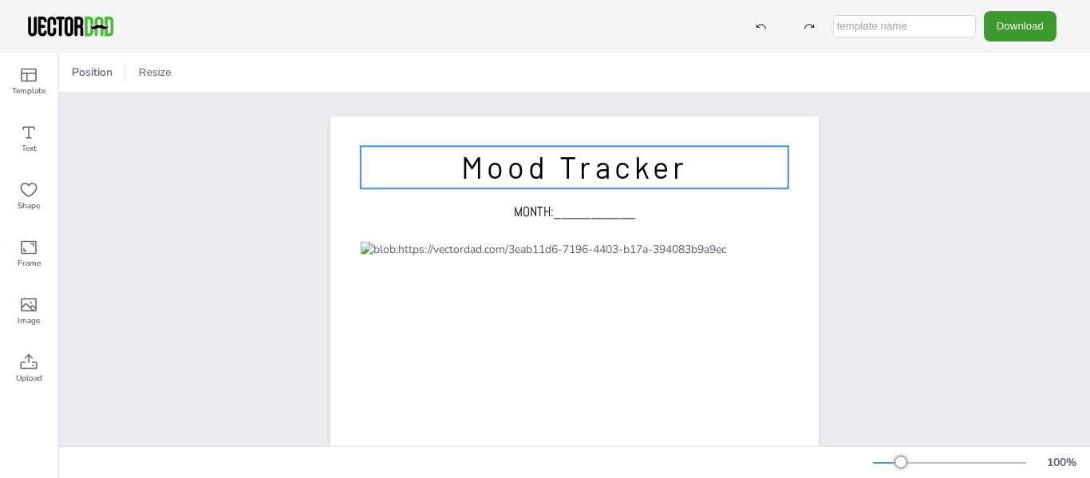
click at [582, 148] on span "Mood Tracker" at bounding box center [574, 166] width 227 height 37
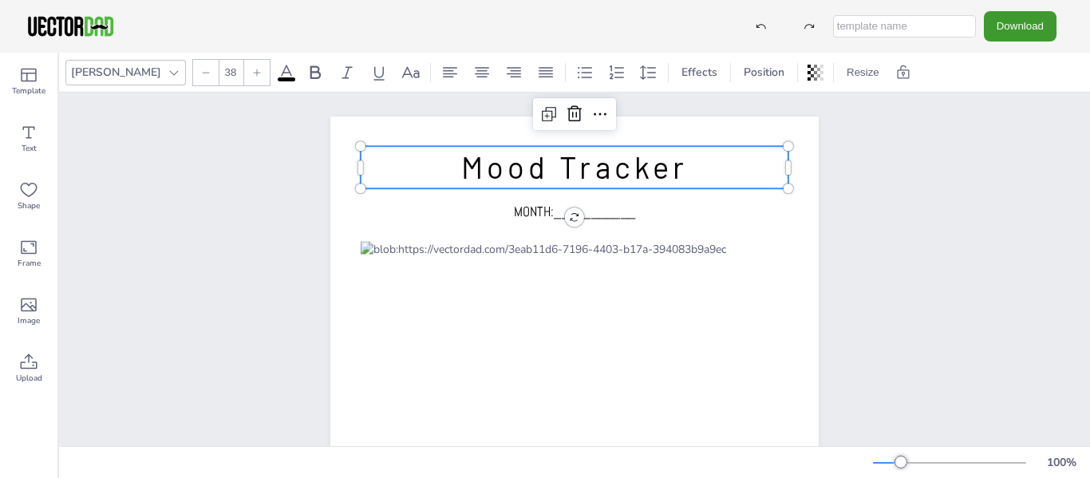
click at [576, 166] on span "Mood Tracker" at bounding box center [574, 166] width 227 height 37
click at [667, 171] on span "Mood Tracker" at bounding box center [574, 166] width 227 height 37
click at [681, 172] on span "Mood Tracker" at bounding box center [574, 167] width 227 height 37
click at [919, 222] on div "Mood Tracker MONTH:___________" at bounding box center [574, 432] width 1031 height 679
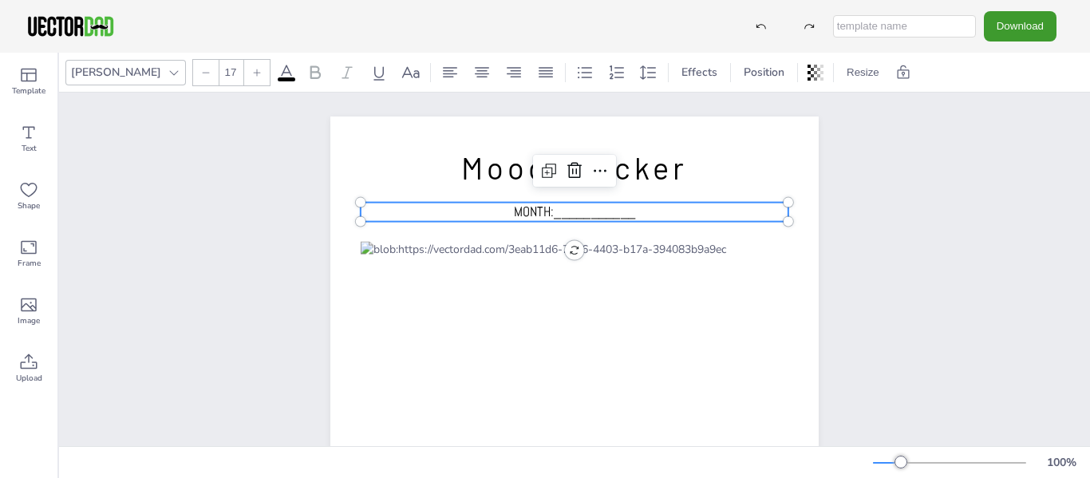
click at [548, 209] on span "MONTH:___________" at bounding box center [575, 212] width 122 height 18
click at [584, 212] on span "MONTH:___________" at bounding box center [575, 212] width 122 height 18
click at [634, 215] on p "MONTH:___________" at bounding box center [575, 212] width 428 height 19
click at [369, 65] on icon at bounding box center [378, 72] width 19 height 19
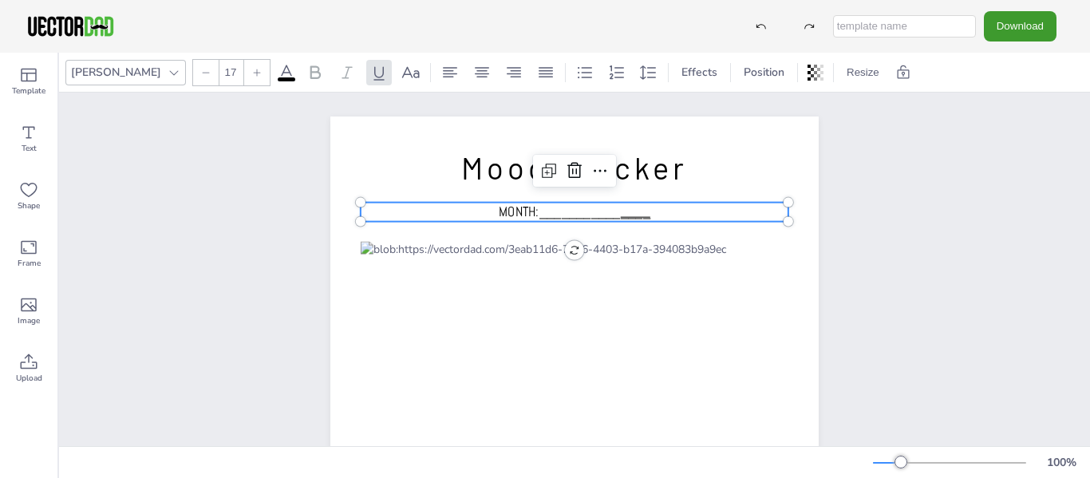
click at [314, 88] on div "[PERSON_NAME] 17 Effects Position Resize" at bounding box center [574, 72] width 1031 height 39
click at [657, 217] on p "MONTH:___________ ____" at bounding box center [575, 212] width 428 height 19
click at [369, 74] on icon at bounding box center [378, 72] width 19 height 19
click at [912, 246] on div "Mood Tracker MONTH:__________________ MONTH:__________________" at bounding box center [574, 432] width 1031 height 679
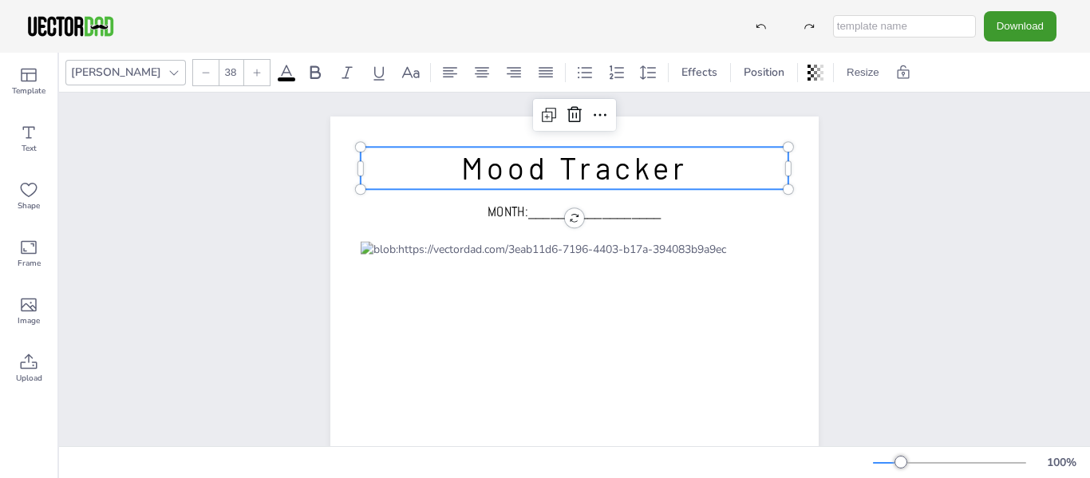
click at [598, 178] on span "Mood Tracker" at bounding box center [574, 167] width 227 height 37
click at [612, 169] on span "Mood Tracker" at bounding box center [574, 167] width 227 height 37
click at [669, 171] on span "Mood Tracker" at bounding box center [574, 167] width 227 height 37
drag, startPoint x: 673, startPoint y: 169, endPoint x: 634, endPoint y: 172, distance: 40.0
click at [652, 172] on span "Mood Tracker" at bounding box center [574, 167] width 227 height 37
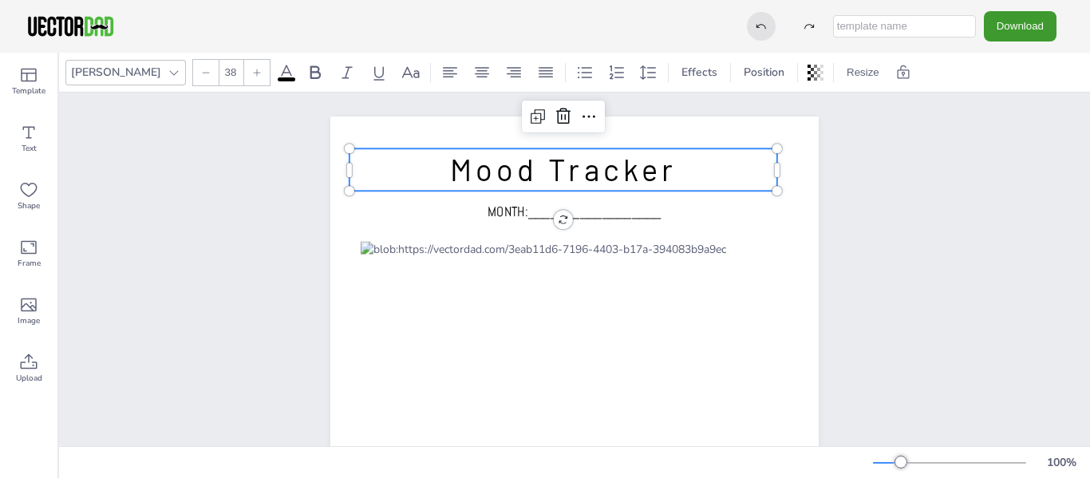
click at [762, 32] on div at bounding box center [761, 26] width 29 height 29
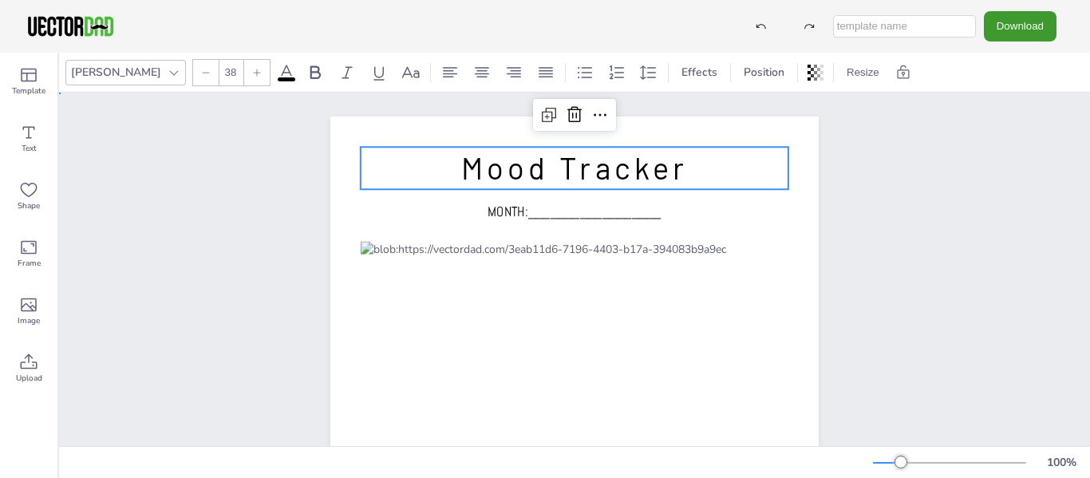
click at [854, 196] on div "Mood Tracker MONTH:__________________" at bounding box center [575, 432] width 626 height 679
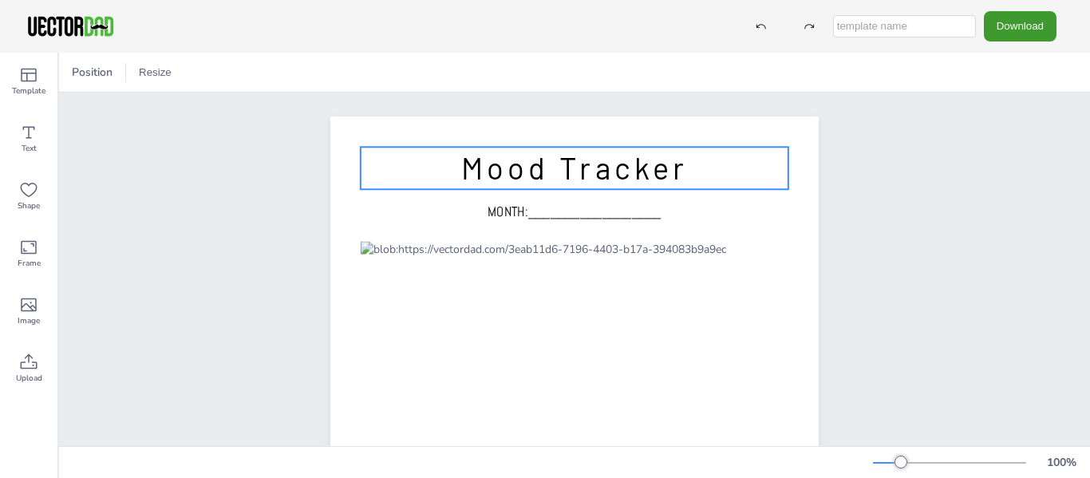
click at [685, 168] on p "Mood Tracker" at bounding box center [575, 168] width 428 height 42
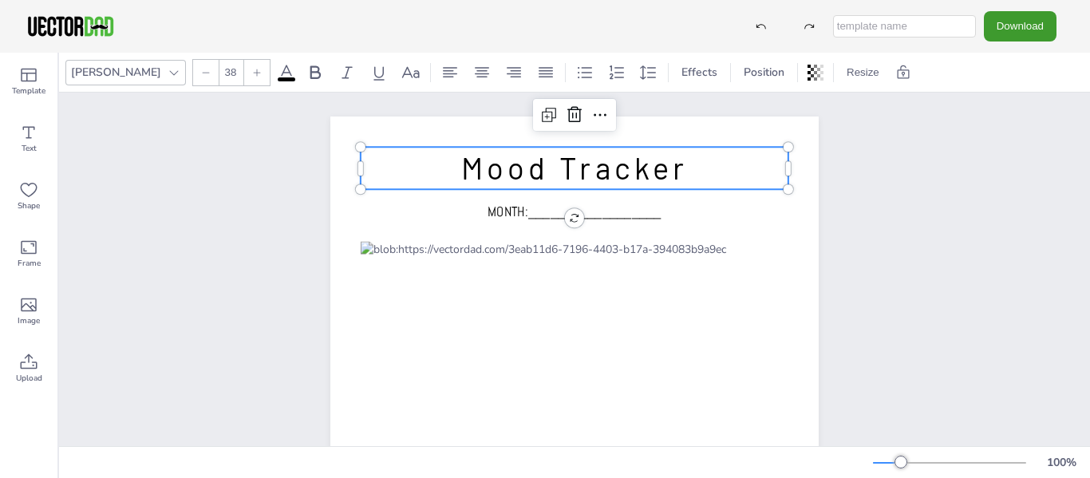
click at [168, 70] on icon at bounding box center [174, 72] width 13 height 13
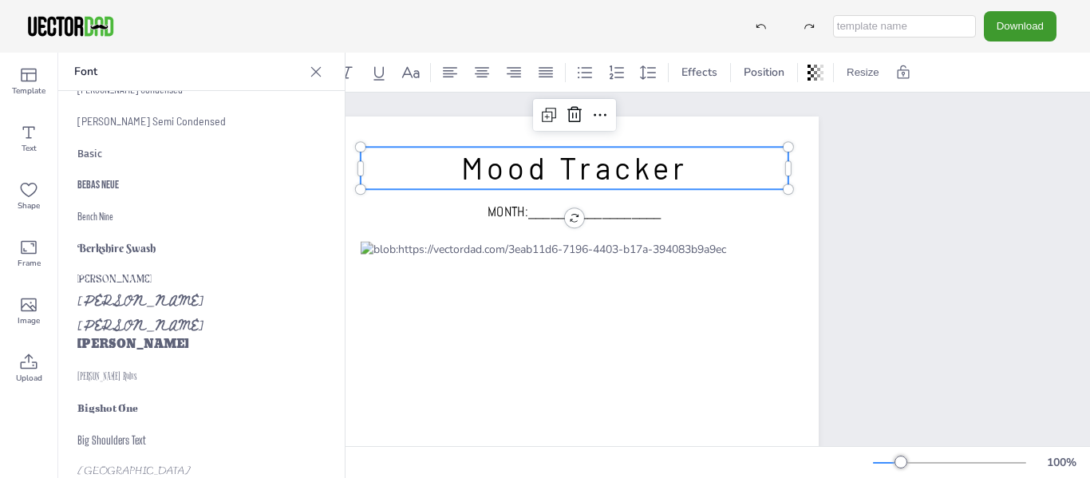
scroll to position [1861, 0]
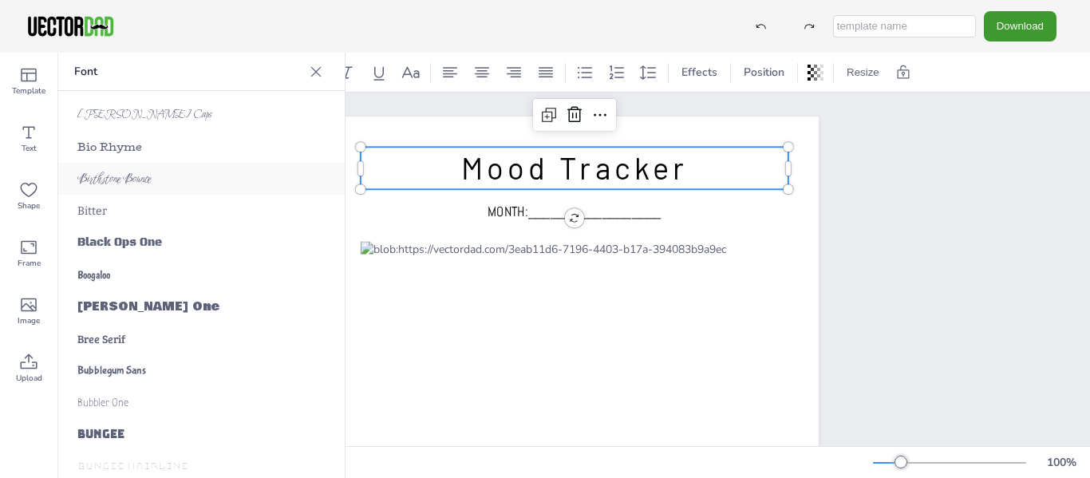
click at [109, 184] on span "Birthstone Bounce" at bounding box center [114, 179] width 74 height 15
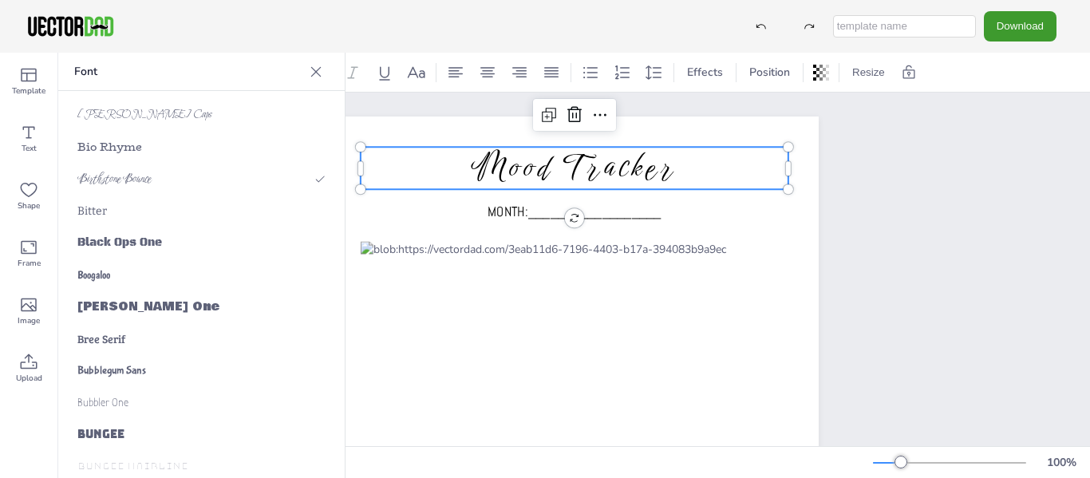
click at [859, 192] on div "Mood Tracker MONTH:__________________" at bounding box center [575, 432] width 626 height 679
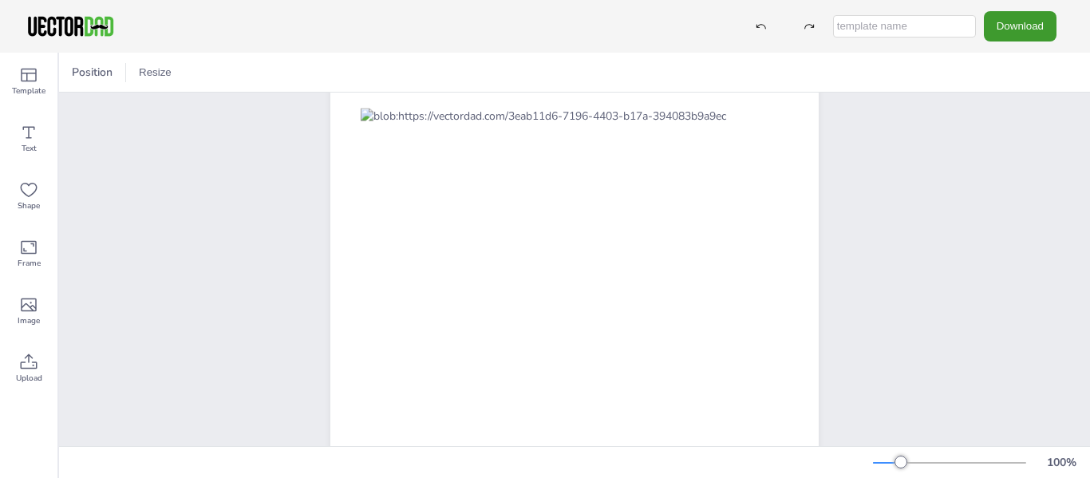
scroll to position [0, 0]
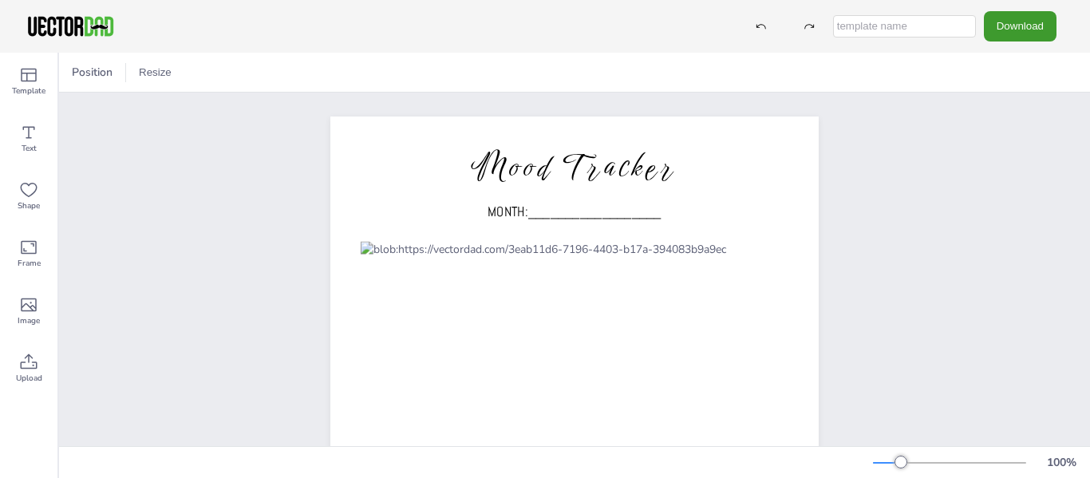
click at [869, 270] on div "Mood Tracker MONTH:__________________" at bounding box center [575, 432] width 626 height 679
click at [1002, 23] on button "Download" at bounding box center [1020, 26] width 73 height 30
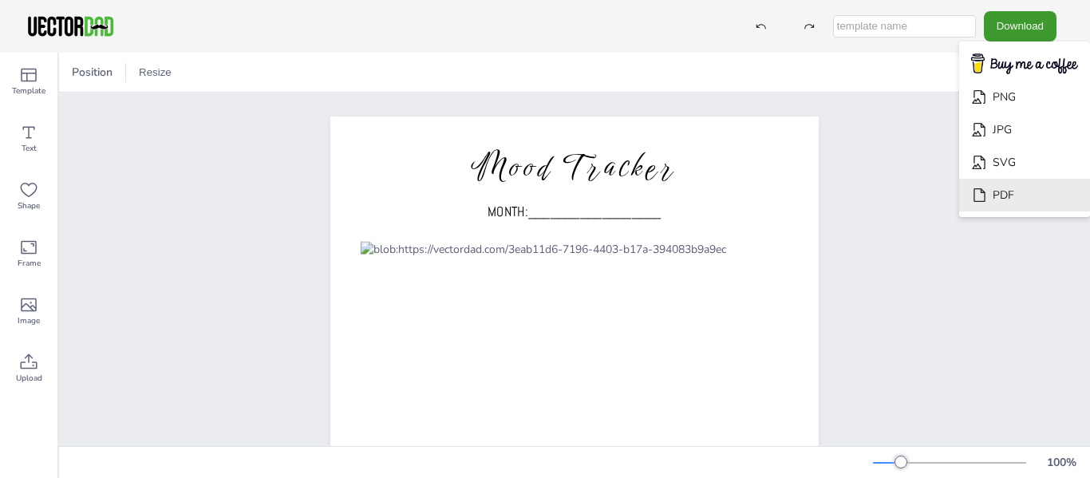
click at [989, 199] on li "PDF" at bounding box center [1024, 195] width 131 height 33
